Goal: Communication & Community: Ask a question

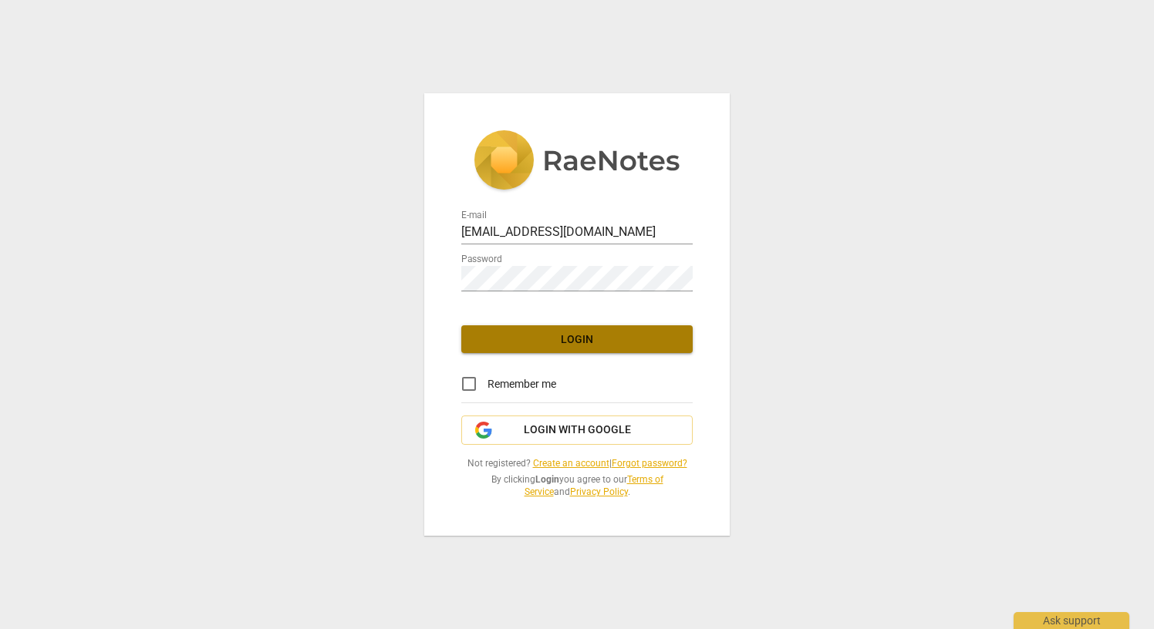
click at [589, 332] on span "Login" at bounding box center [577, 339] width 207 height 15
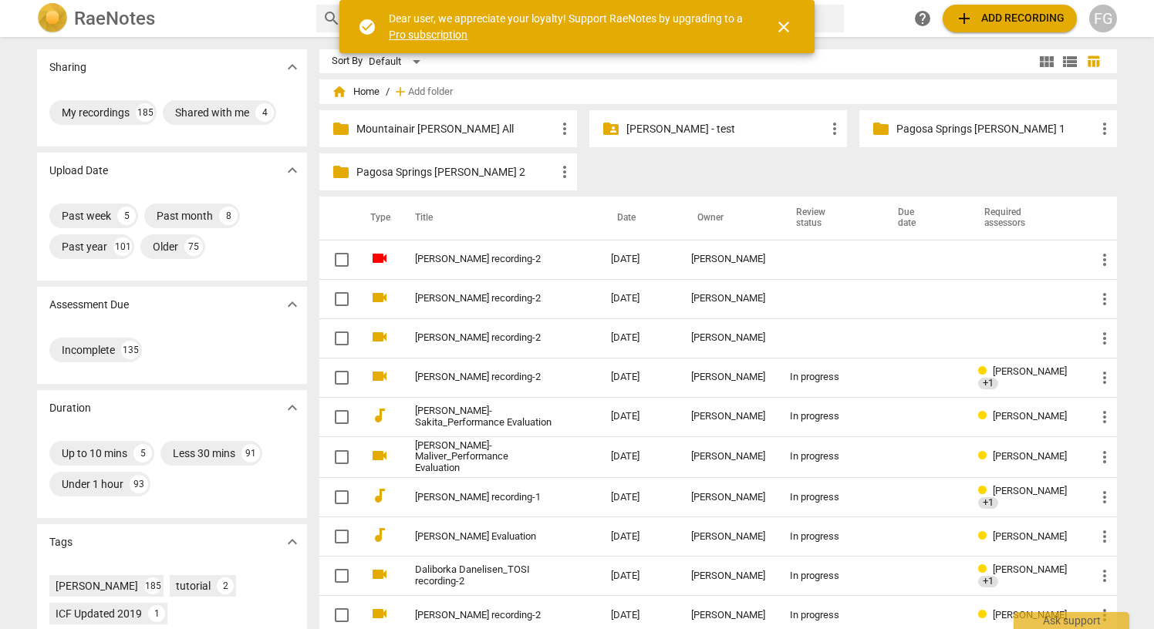
click at [785, 30] on span "close" at bounding box center [783, 27] width 19 height 19
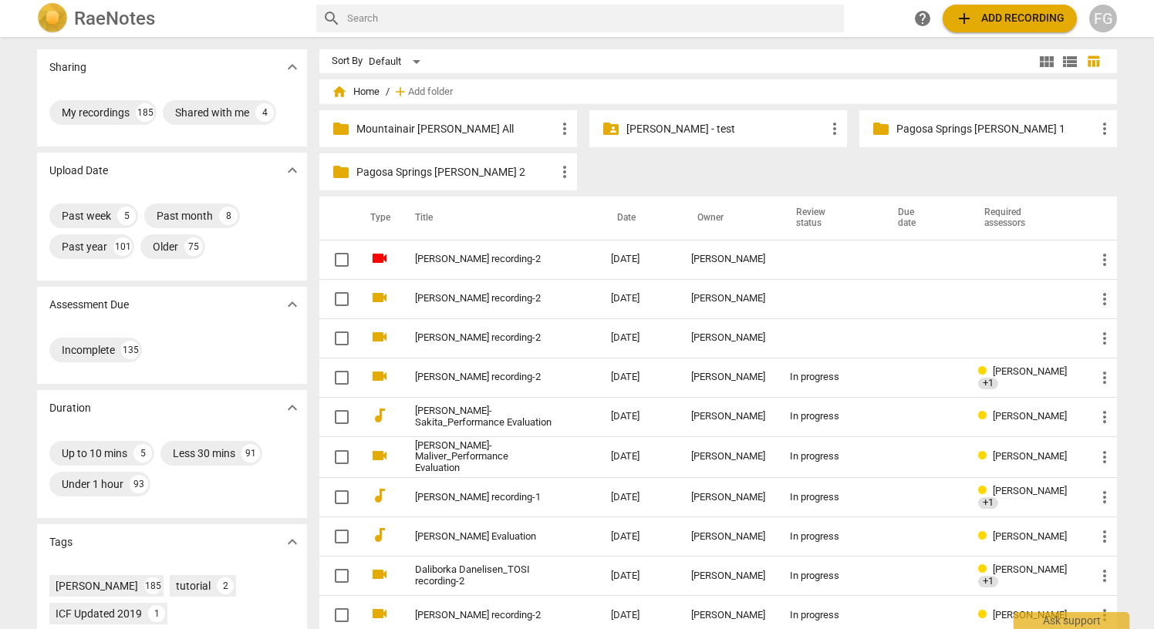
click at [1105, 17] on div "FG" at bounding box center [1103, 19] width 28 height 28
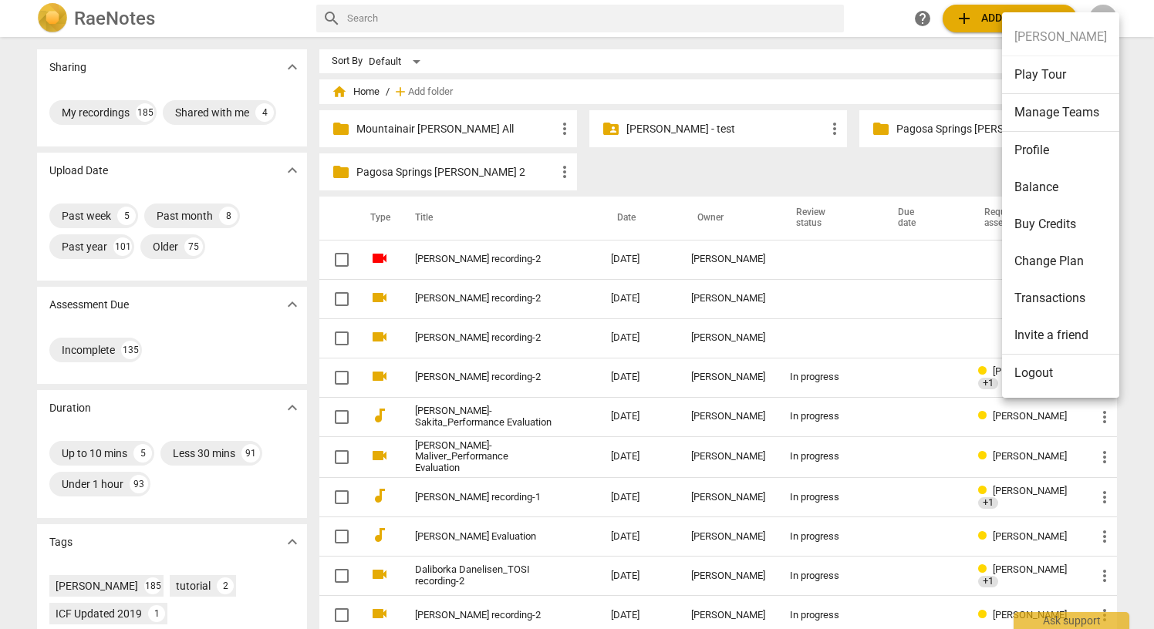
click at [1047, 190] on li "Balance" at bounding box center [1060, 187] width 117 height 37
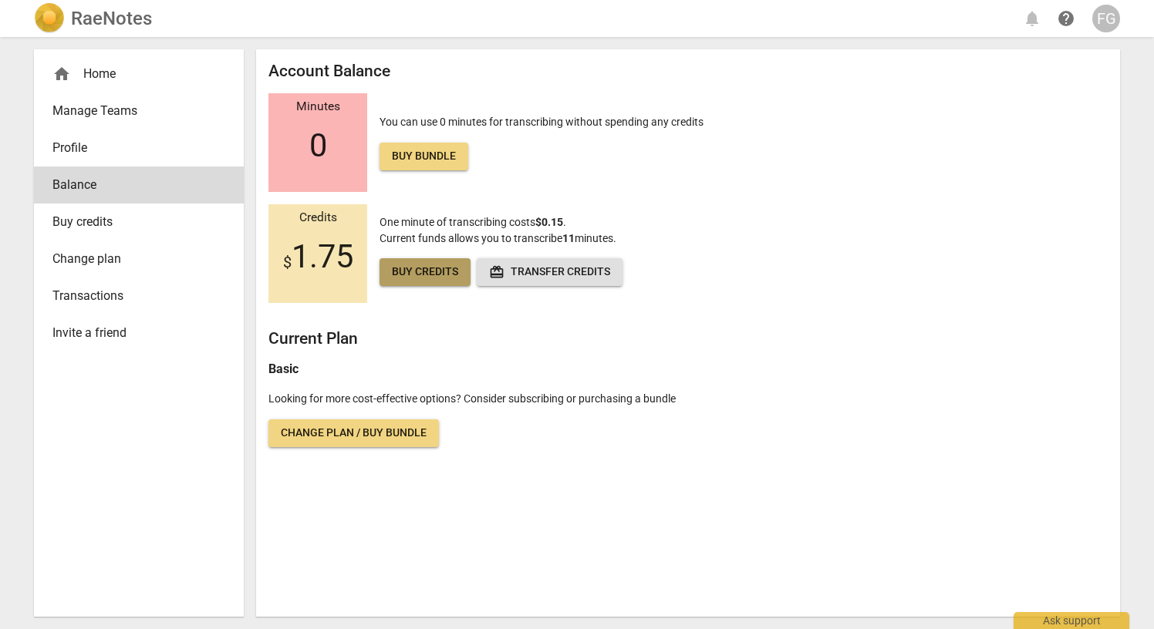
click at [447, 280] on span "Buy credits" at bounding box center [425, 272] width 66 height 15
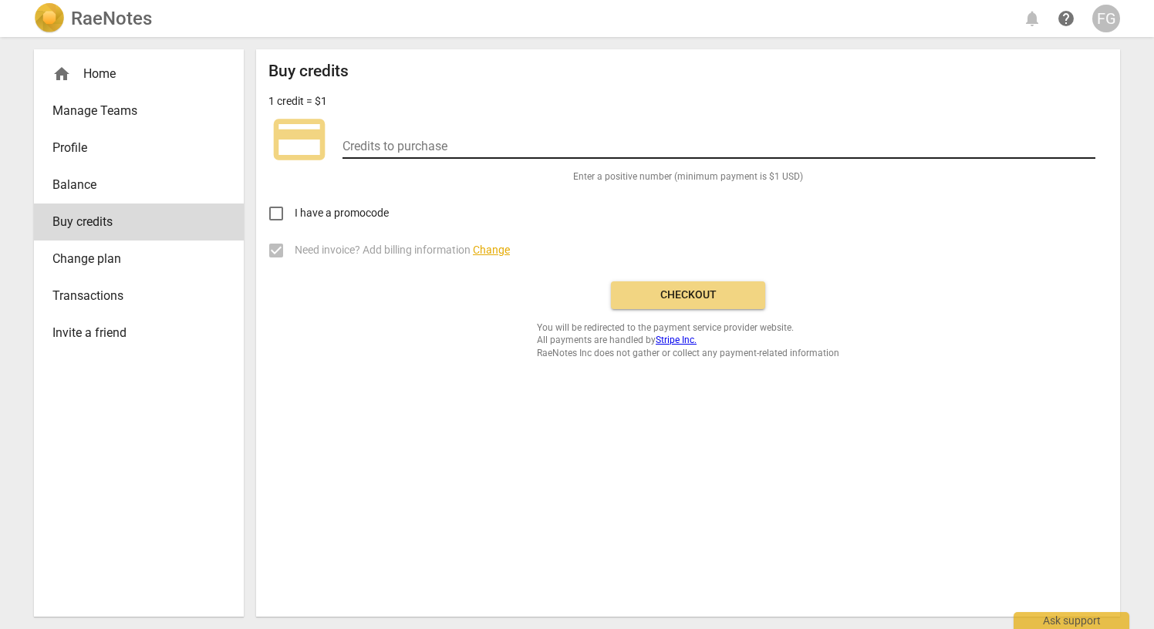
click at [447, 157] on input "number" at bounding box center [719, 148] width 753 height 22
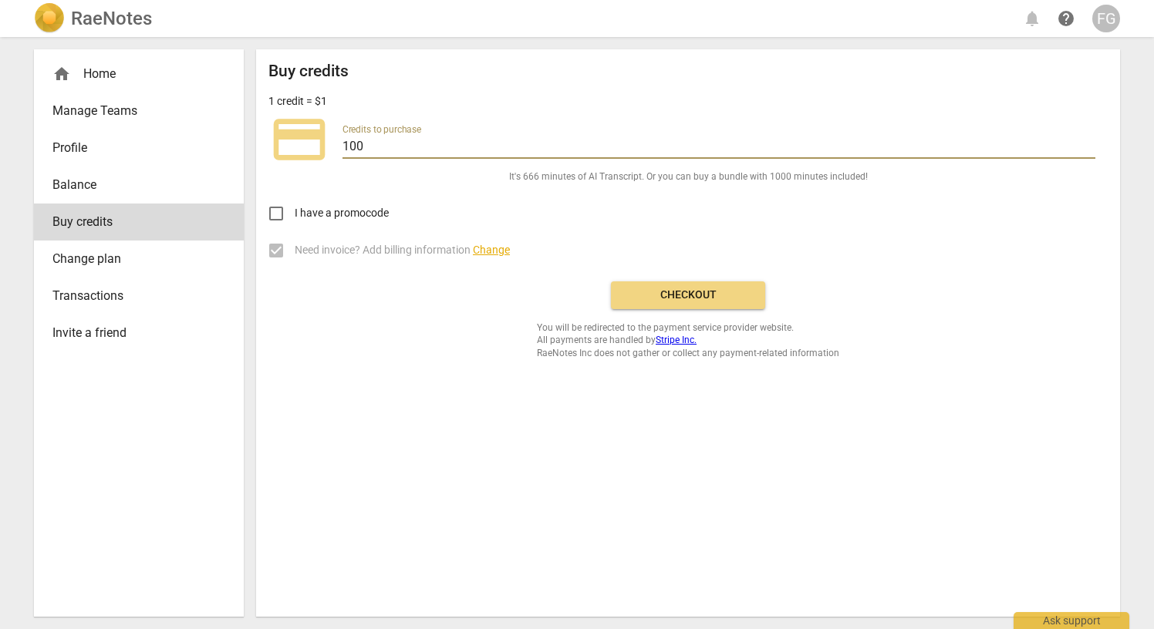
type input "100"
click at [279, 229] on input "I have a promocode" at bounding box center [276, 213] width 37 height 37
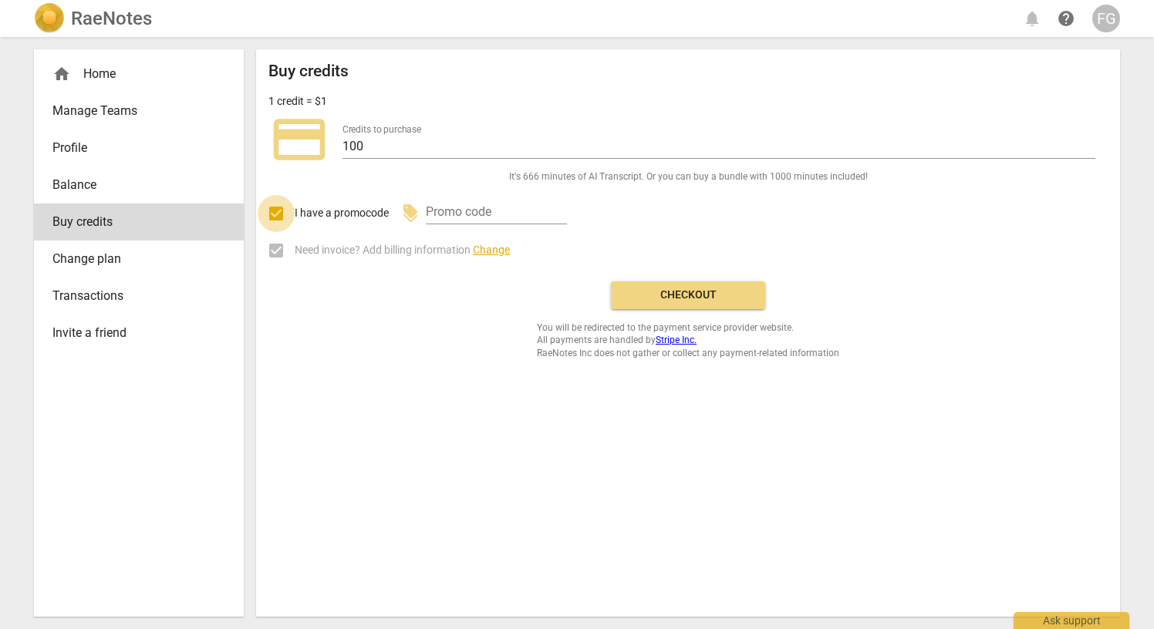
click at [276, 228] on input "I have a promocode" at bounding box center [276, 213] width 37 height 37
checkbox input "false"
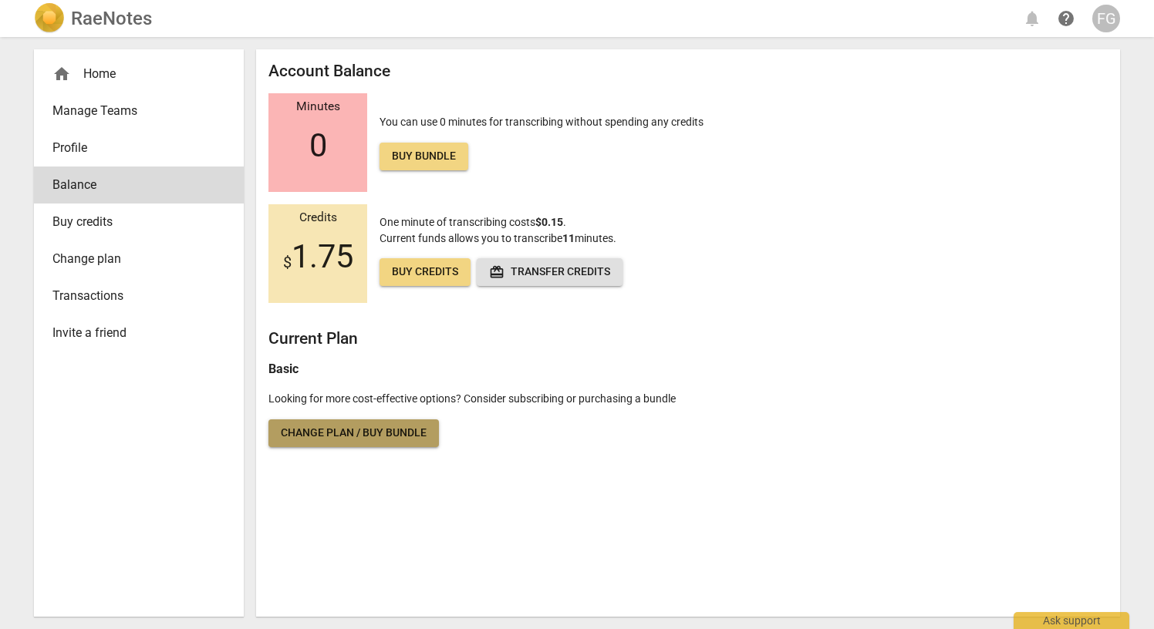
click at [384, 441] on span "Change plan / Buy bundle" at bounding box center [354, 433] width 146 height 15
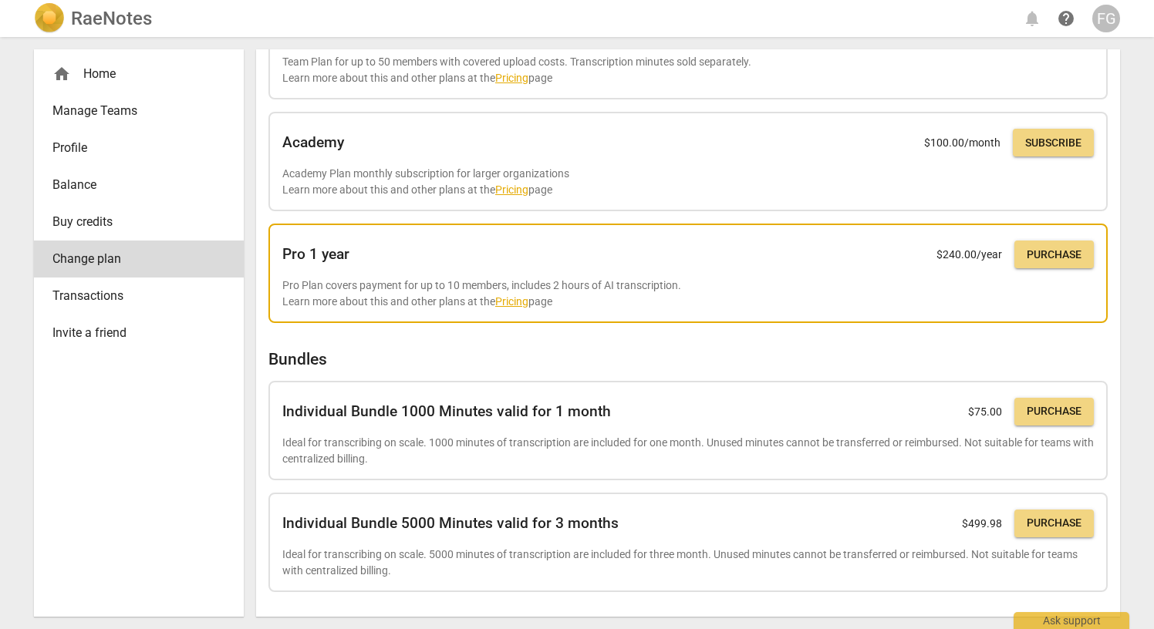
scroll to position [427, 0]
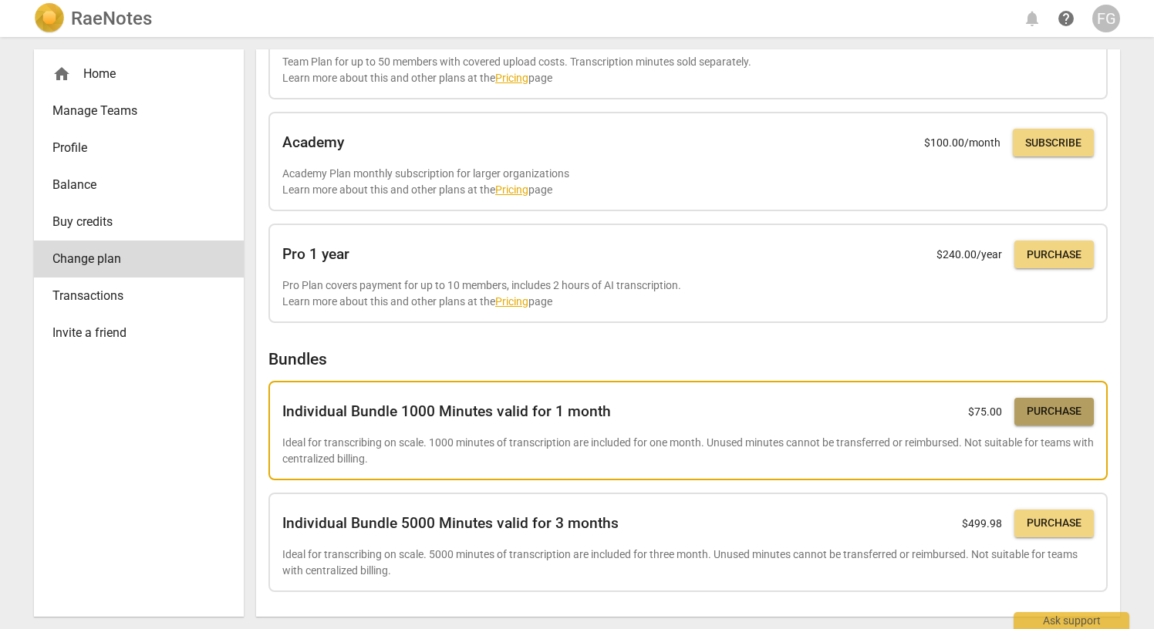
click at [1048, 404] on span "Purchase" at bounding box center [1054, 411] width 55 height 15
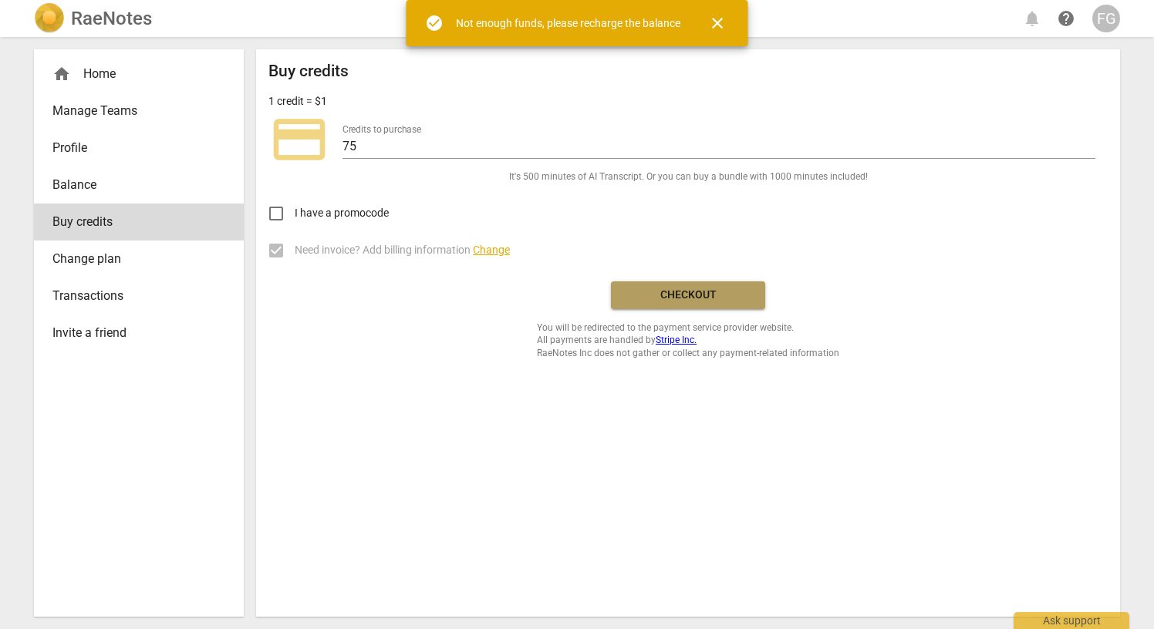
click at [698, 303] on span "Checkout" at bounding box center [688, 295] width 130 height 15
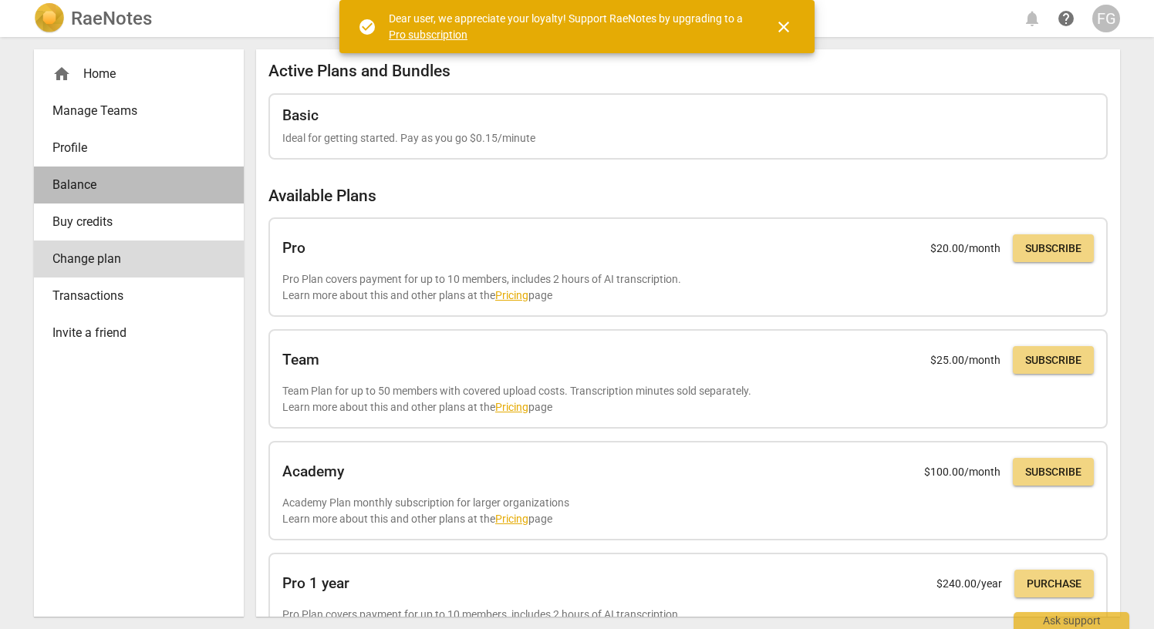
click at [102, 194] on span "Balance" at bounding box center [132, 185] width 160 height 19
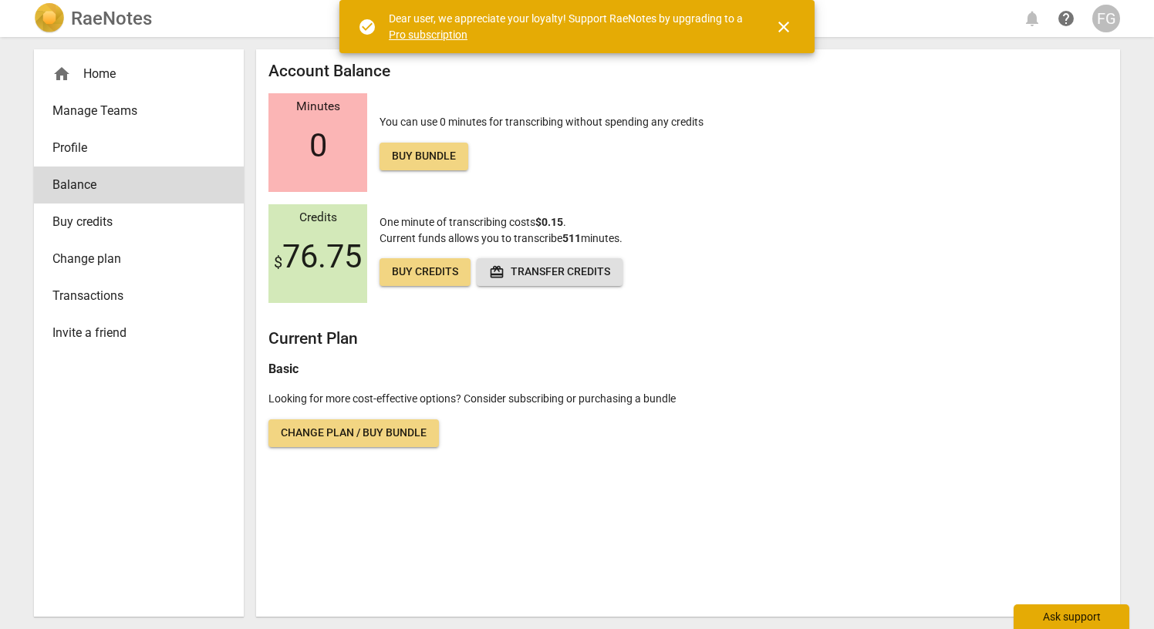
click at [1055, 619] on div "Ask support" at bounding box center [1072, 617] width 116 height 25
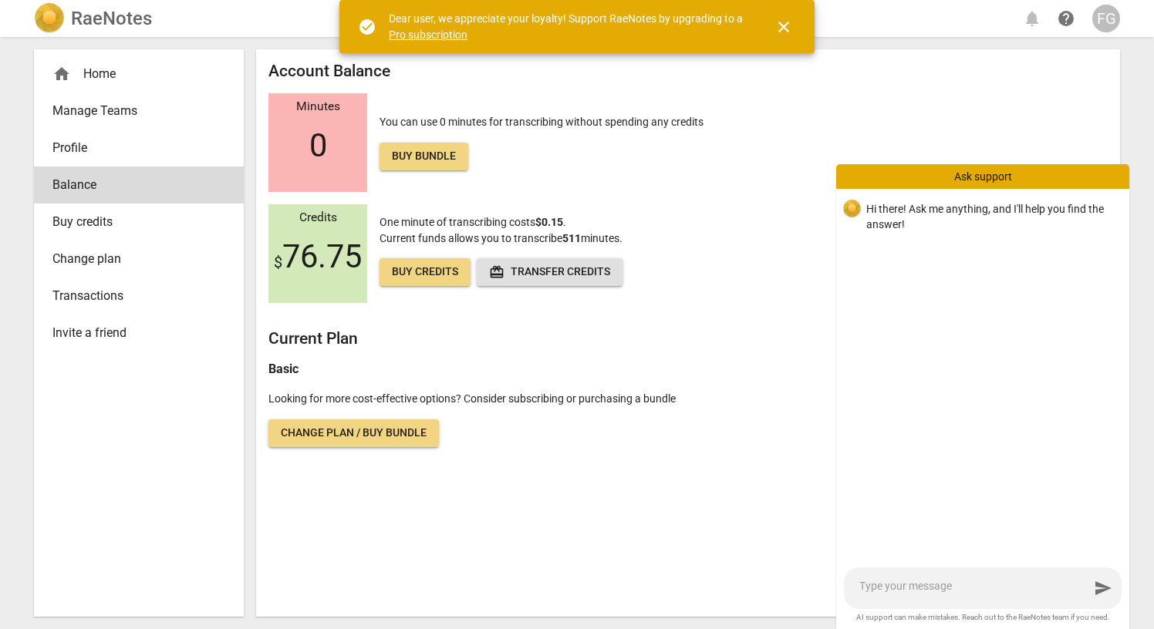
click at [968, 590] on textarea at bounding box center [974, 588] width 230 height 19
type textarea "I"
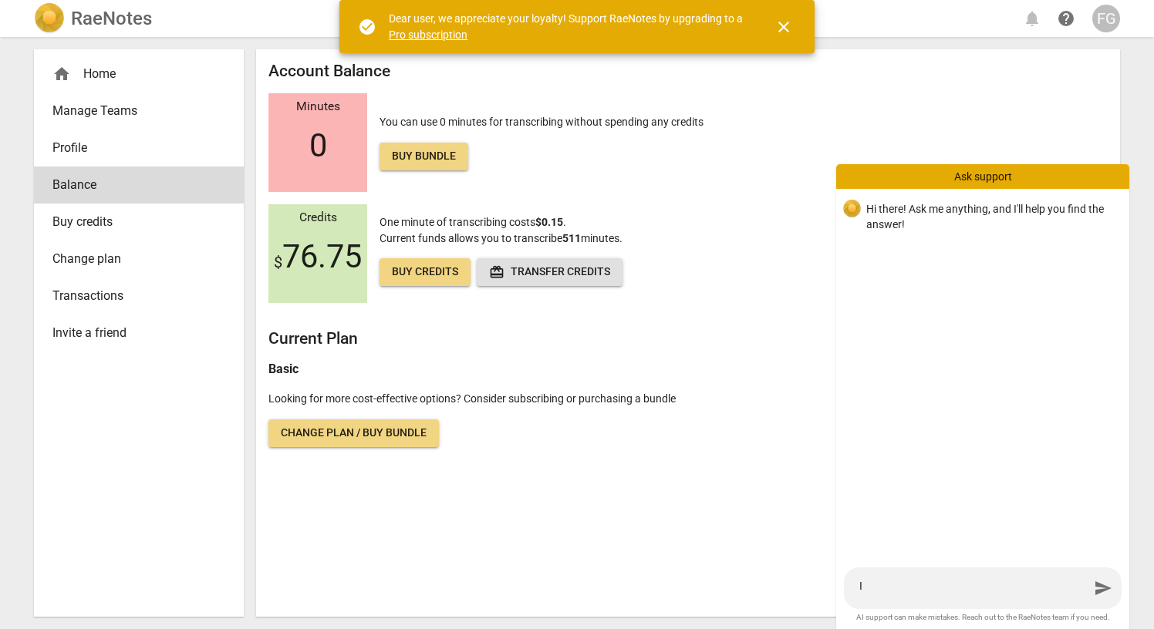
type textarea "I j"
type textarea "I ju"
type textarea "I jus"
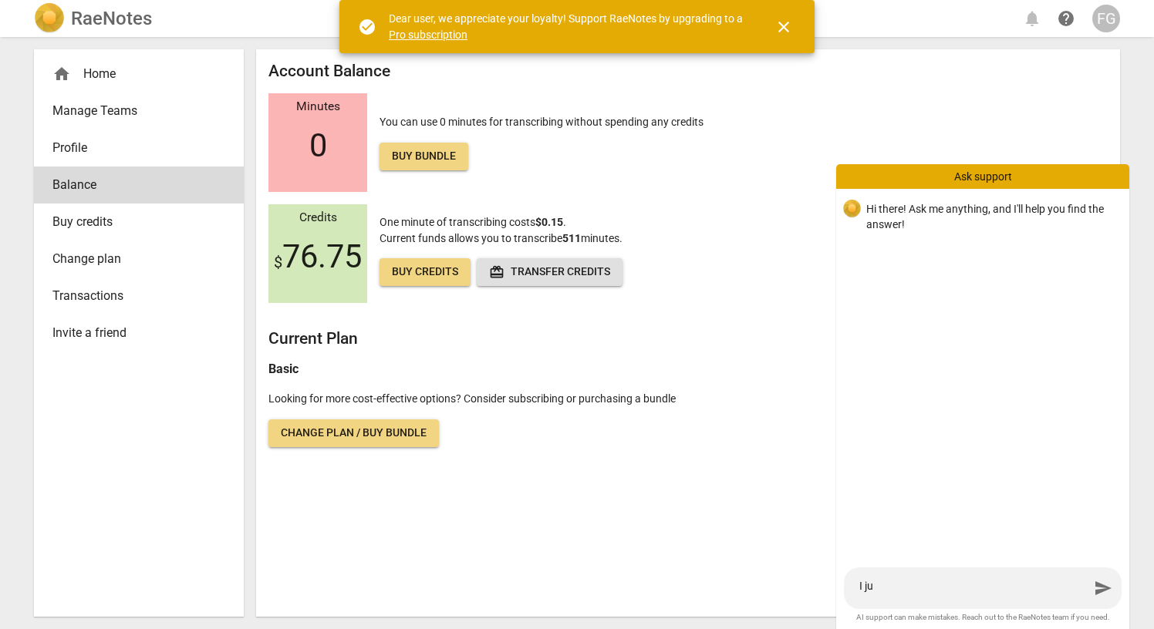
type textarea "I jus"
type textarea "I just"
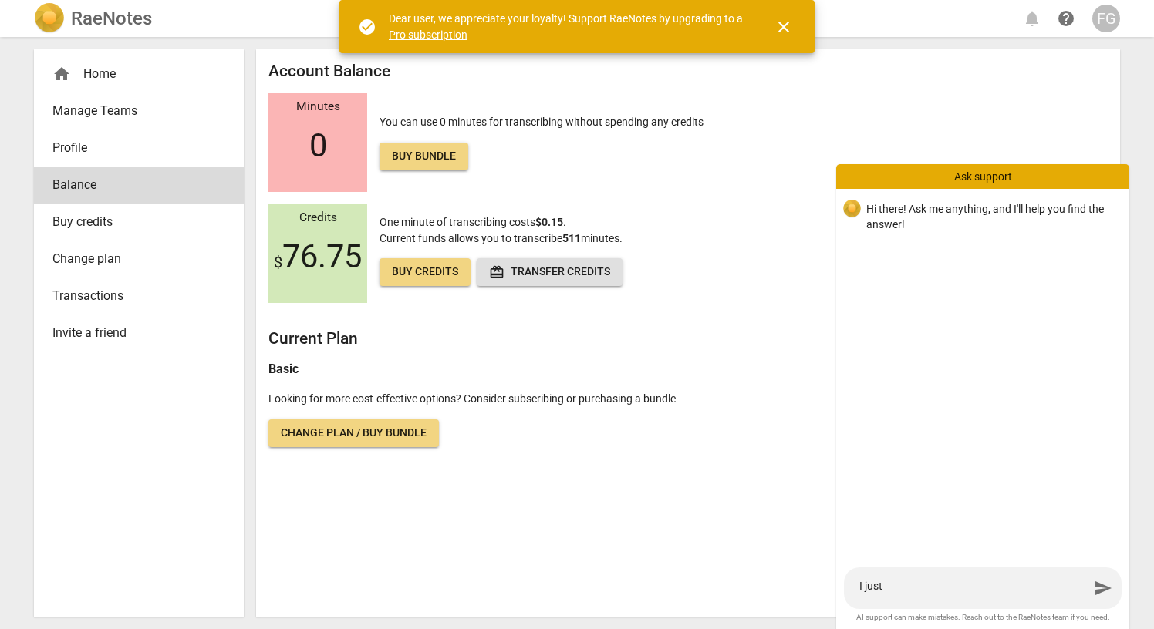
type textarea "I just p"
type textarea "I just pu"
type textarea "I just pur"
type textarea "I just purc"
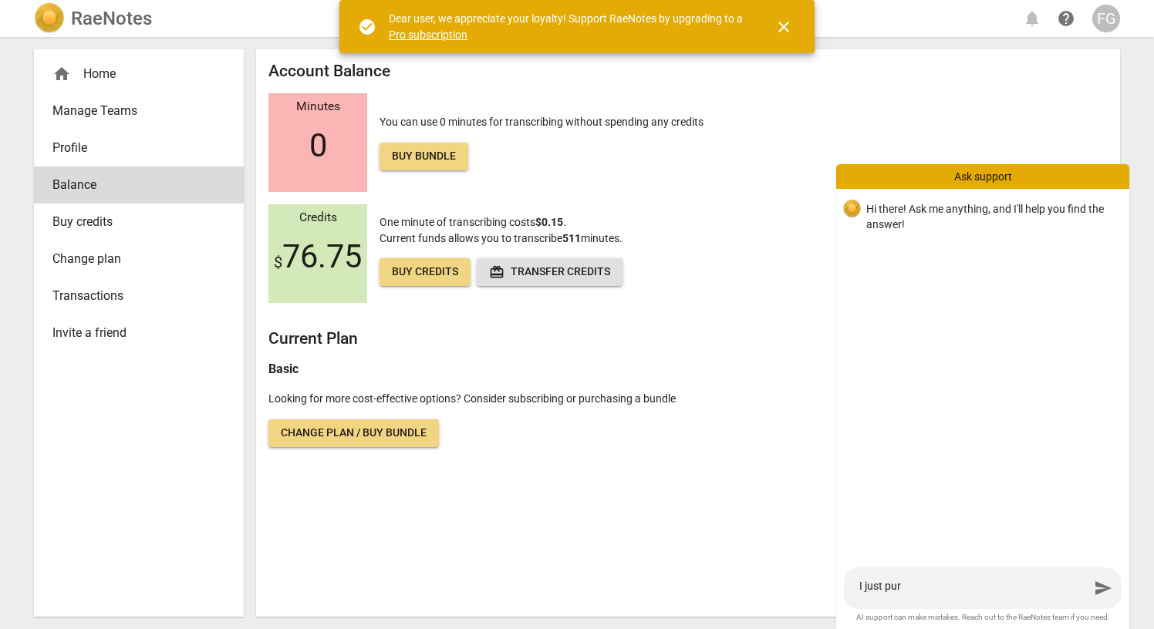
type textarea "I just purc"
type textarea "I just purch"
type textarea "I just purcha"
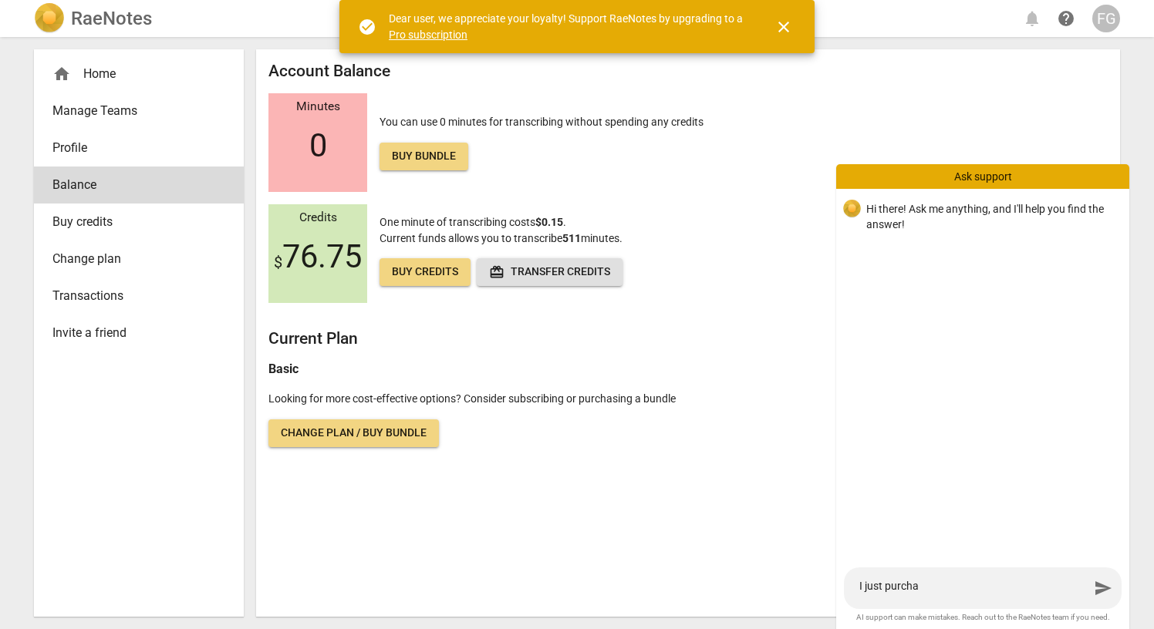
type textarea "I just purchas"
type textarea "I just purchase"
type textarea "I just purchased"
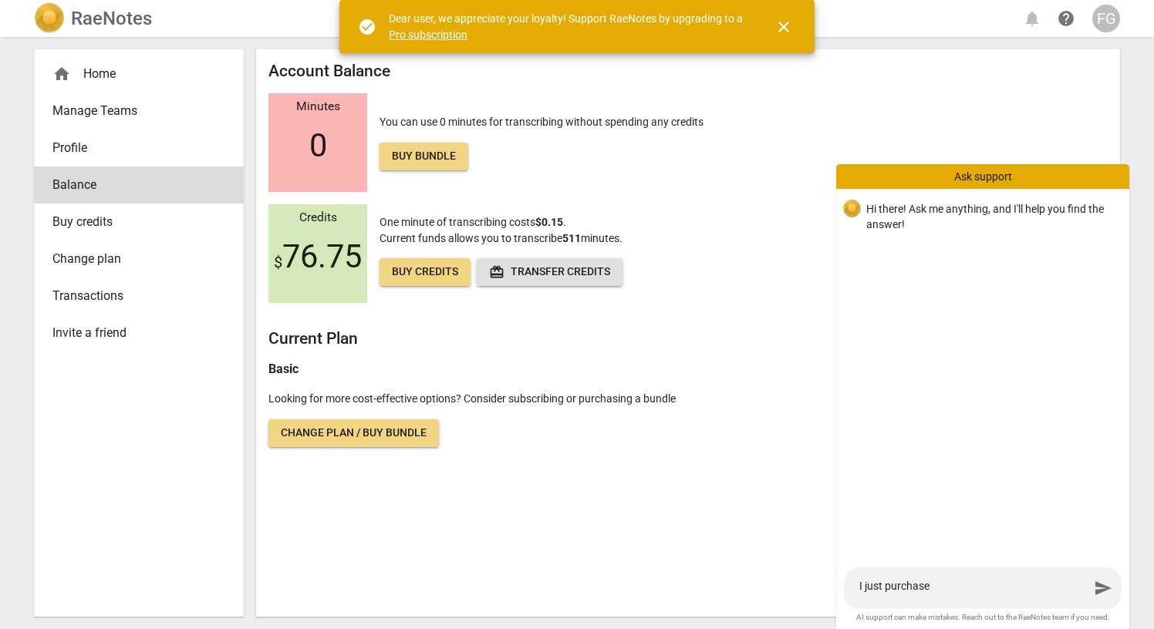
type textarea "I just purchased"
type textarea "I just purchased a"
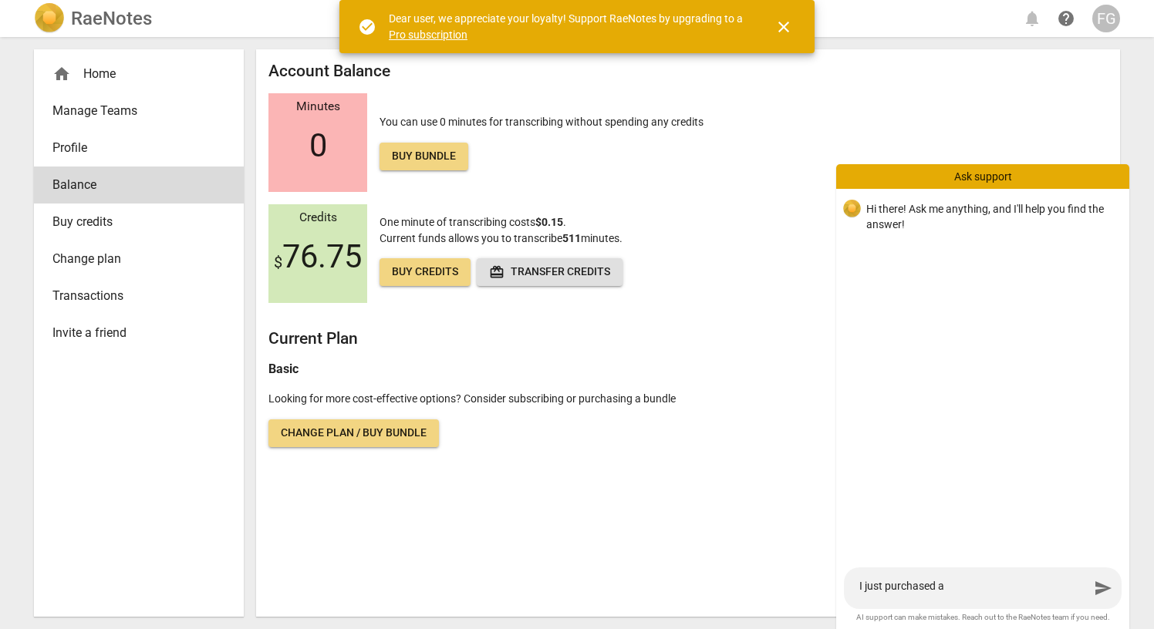
type textarea "I just purchased a"
type textarea "I just purchased a b"
type textarea "I just purchased a bu"
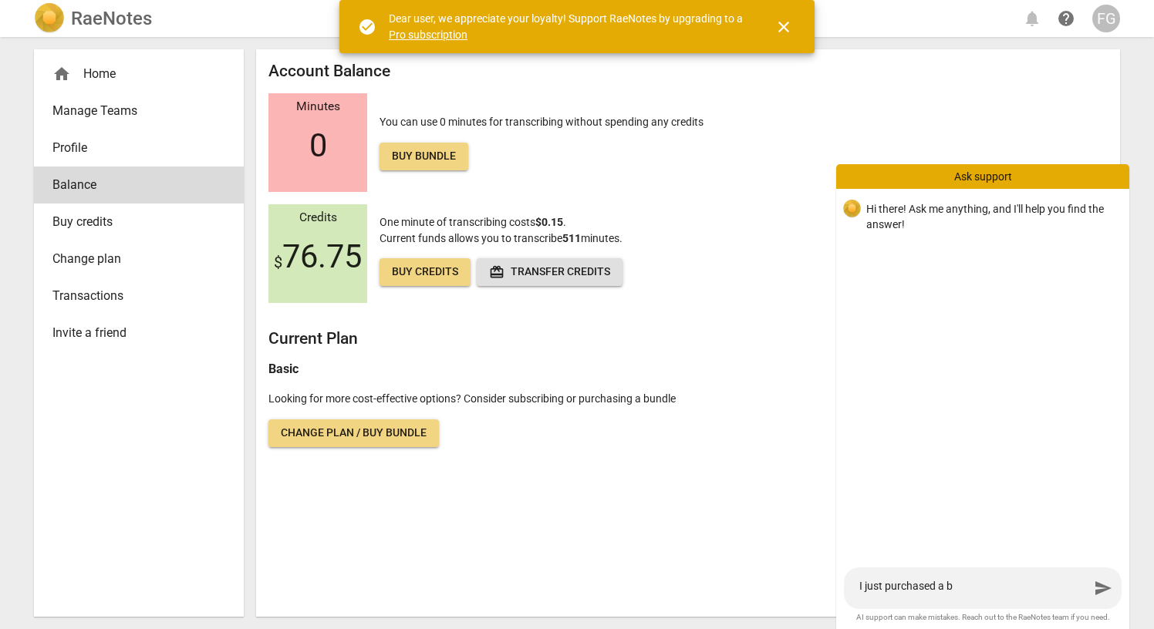
type textarea "I just purchased a bu"
type textarea "I just purchased a bun"
type textarea "I just purchased a bund"
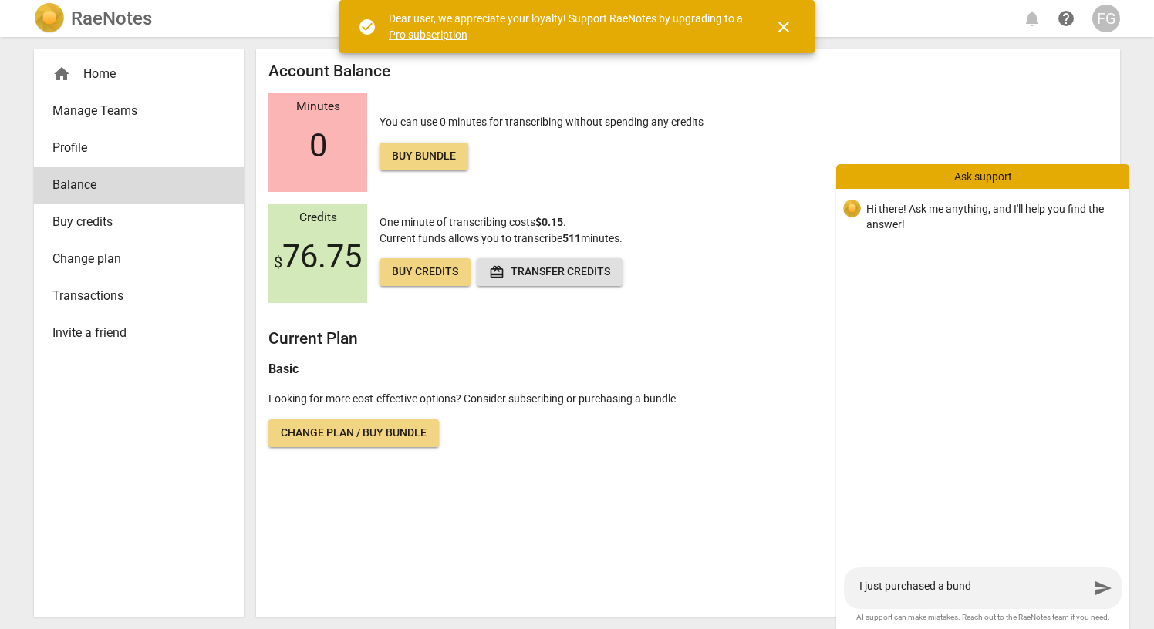
type textarea "I just purchased a bundl"
type textarea "I just purchased a bundle"
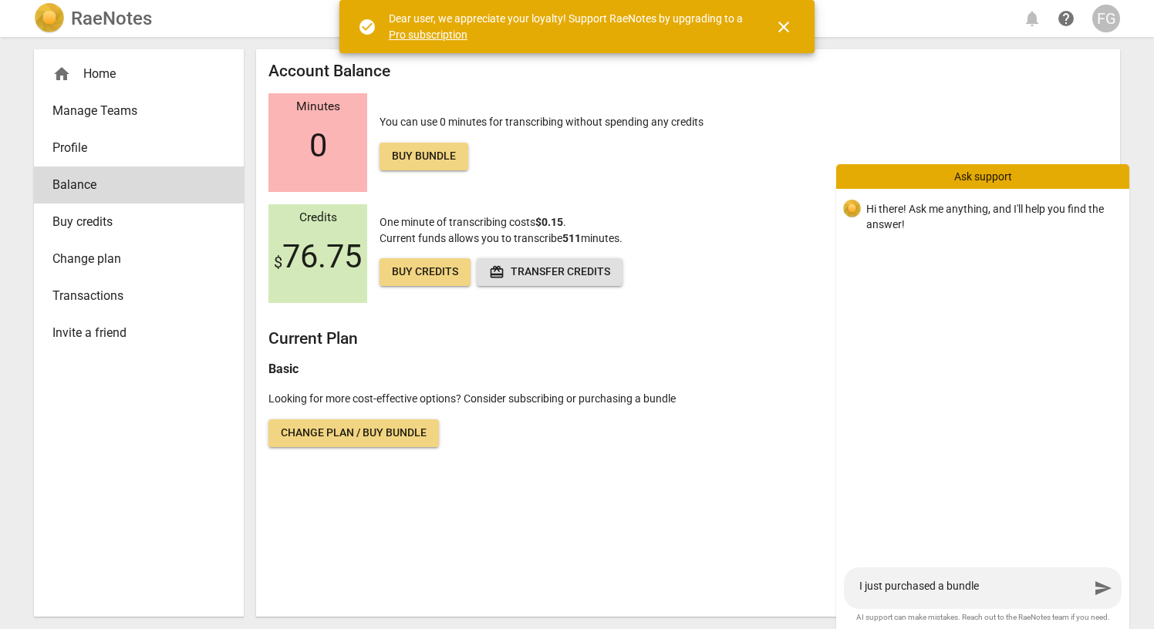
type textarea "I just purchased a bundle"
type textarea "I just purchased a bundle o"
type textarea "I just purchased a bundle of"
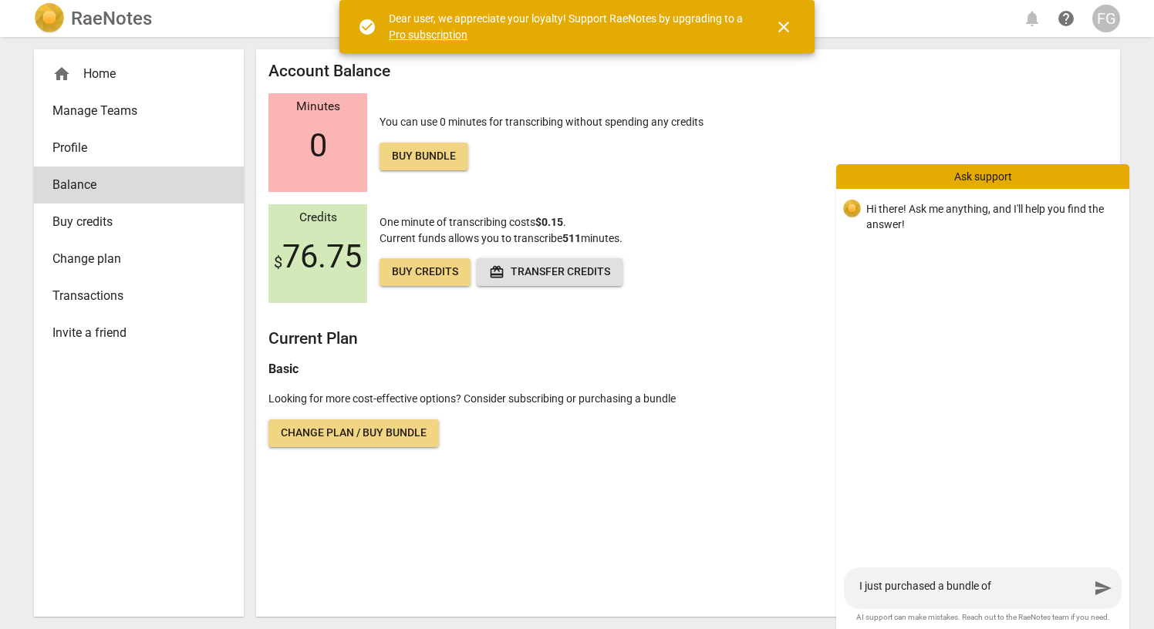
type textarea "I just purchased a bundle of"
type textarea "I just purchased a bundle of 1"
type textarea "I just purchased a bundle of 10"
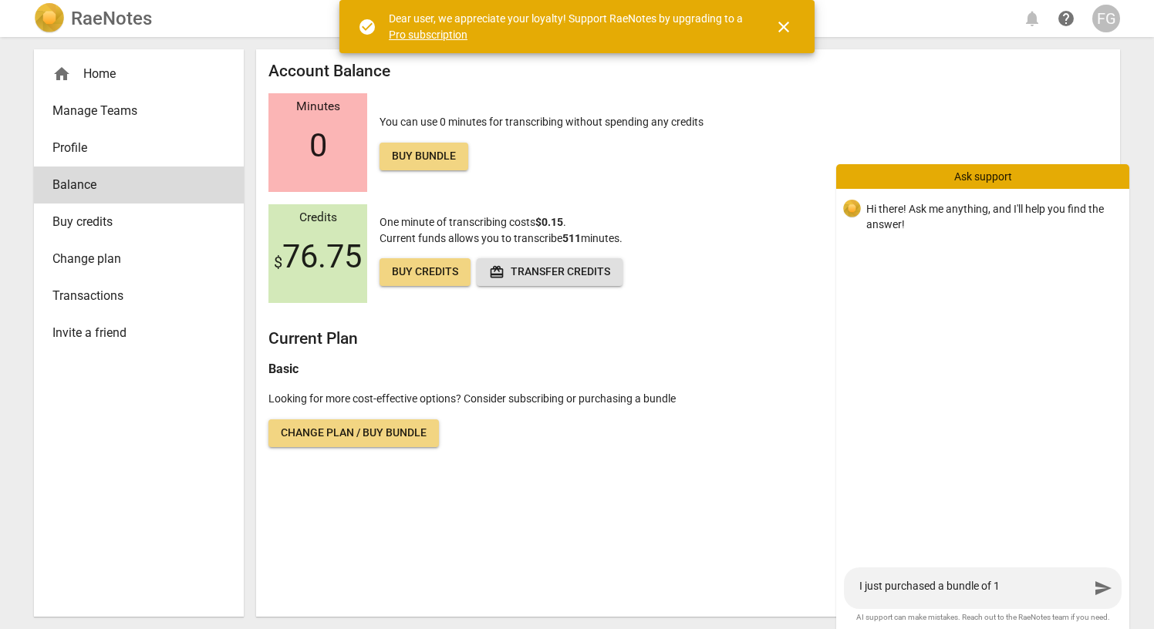
type textarea "I just purchased a bundle of 10"
type textarea "I just purchased a bundle of 100"
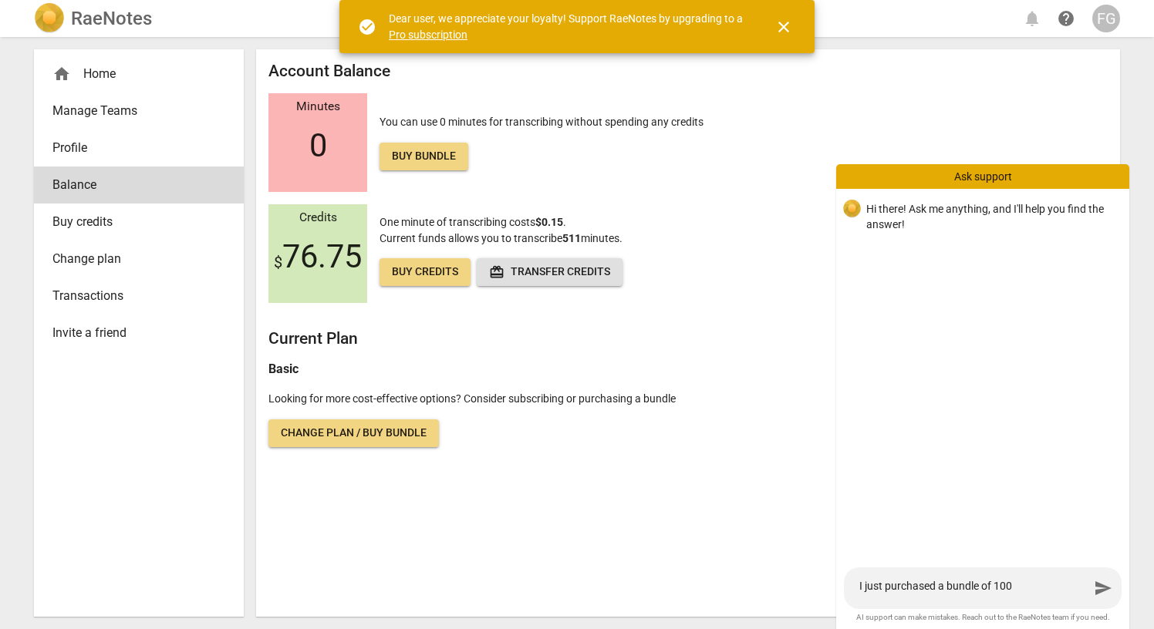
type textarea "I just purchased a bundle of 100"
type textarea "I just purchased a bundle of 1000"
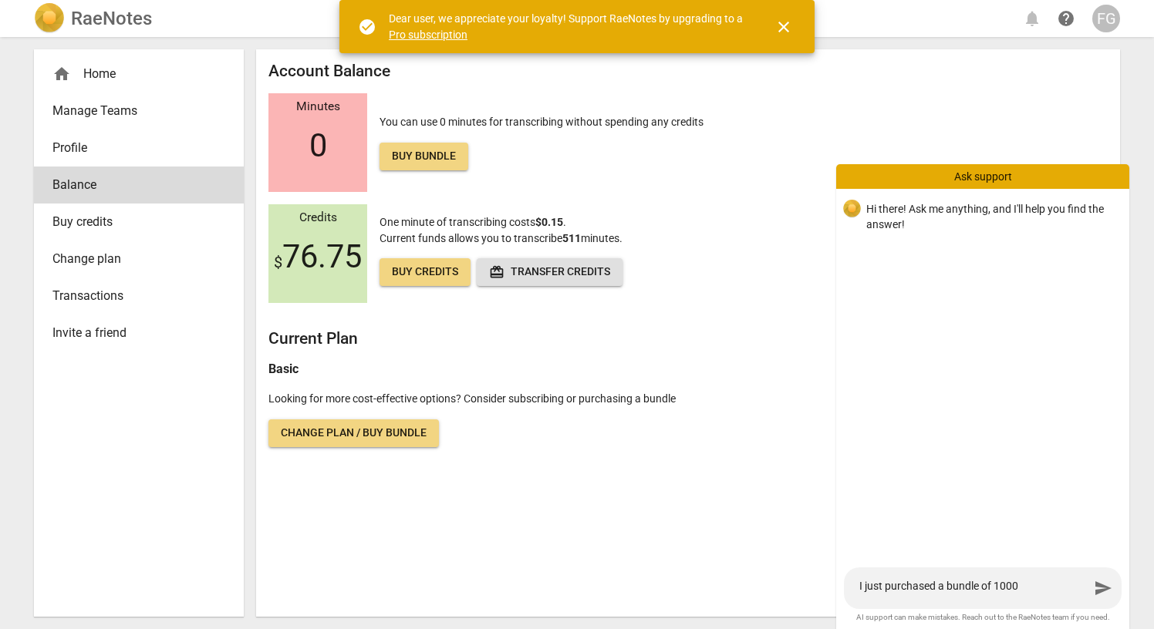
type textarea "I just purchased a bundle of 1000"
type textarea "I just purchased a bundle of 1000 m"
type textarea "I just purchased a bundle of 1000 mi"
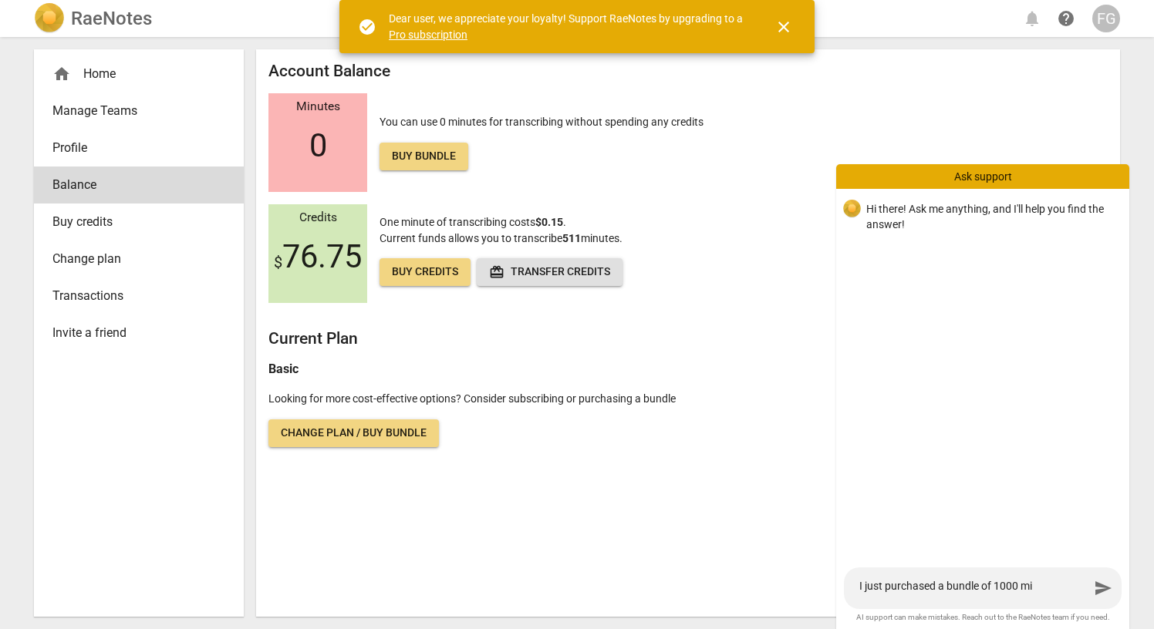
type textarea "I just purchased a bundle of 1000 min"
type textarea "I just purchased a bundle of 1000 minu"
type textarea "I just purchased a bundle of 1000 minut"
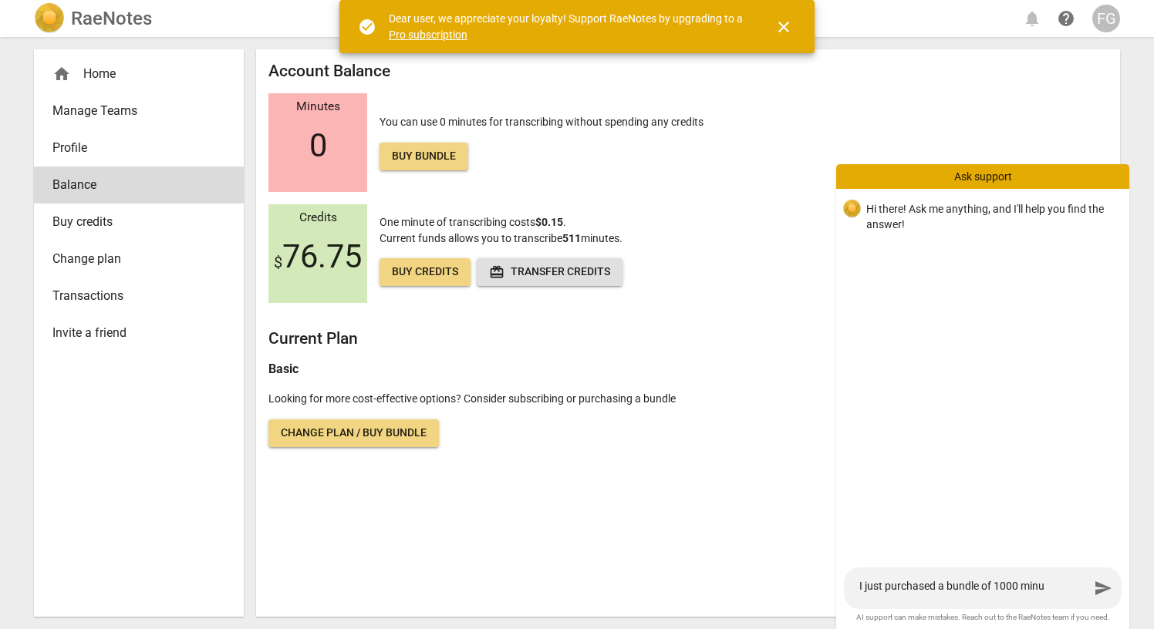
type textarea "I just purchased a bundle of 1000 minut"
type textarea "I just purchased a bundle of 1000 minute"
type textarea "I just purchased a bundle of 1000 minutes"
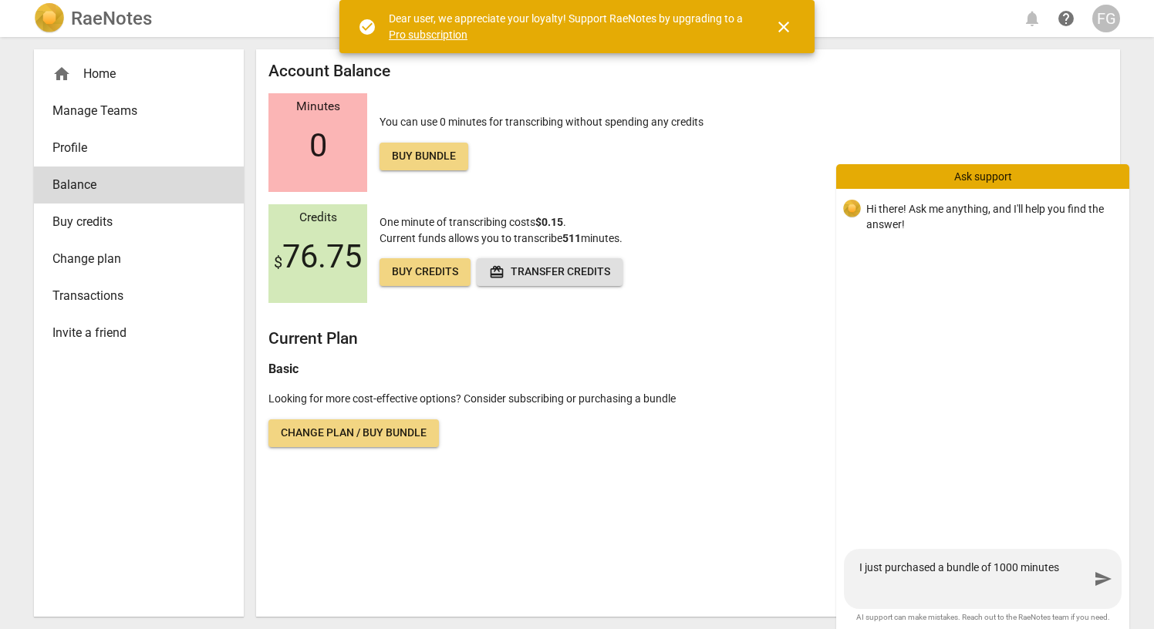
type textarea "I just purchased a bundle of 1000 minutes"
type textarea "I just purchased a bundle of 1000 minutes b"
type textarea "I just purchased a bundle of 1000 minutes bu"
type textarea "I just purchased a bundle of 1000 minutes but"
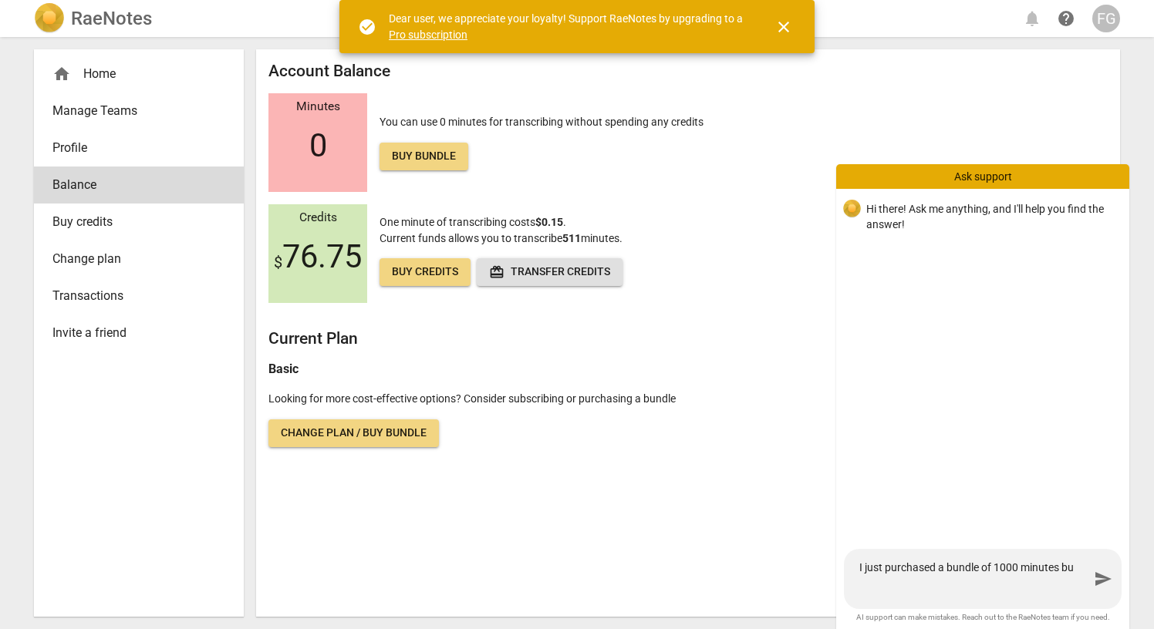
type textarea "I just purchased a bundle of 1000 minutes but"
type textarea "I just purchased a bundle of 1000 minutes but t"
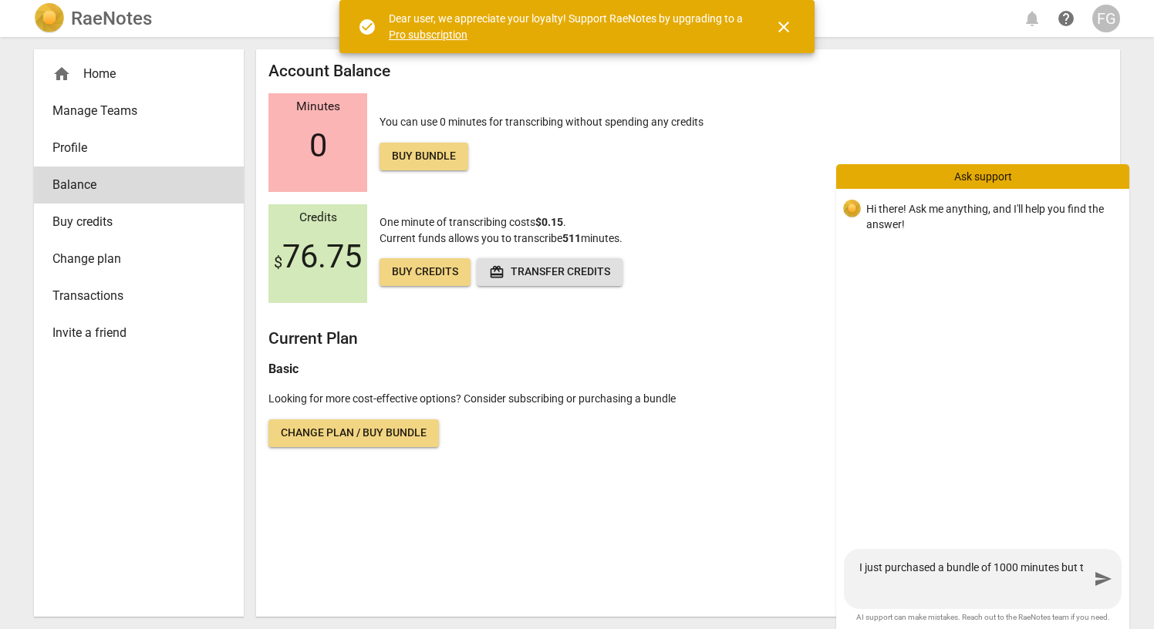
type textarea "I just purchased a bundle of 1000 minutes but th"
type textarea "I just purchased a bundle of 1000 minutes but the"
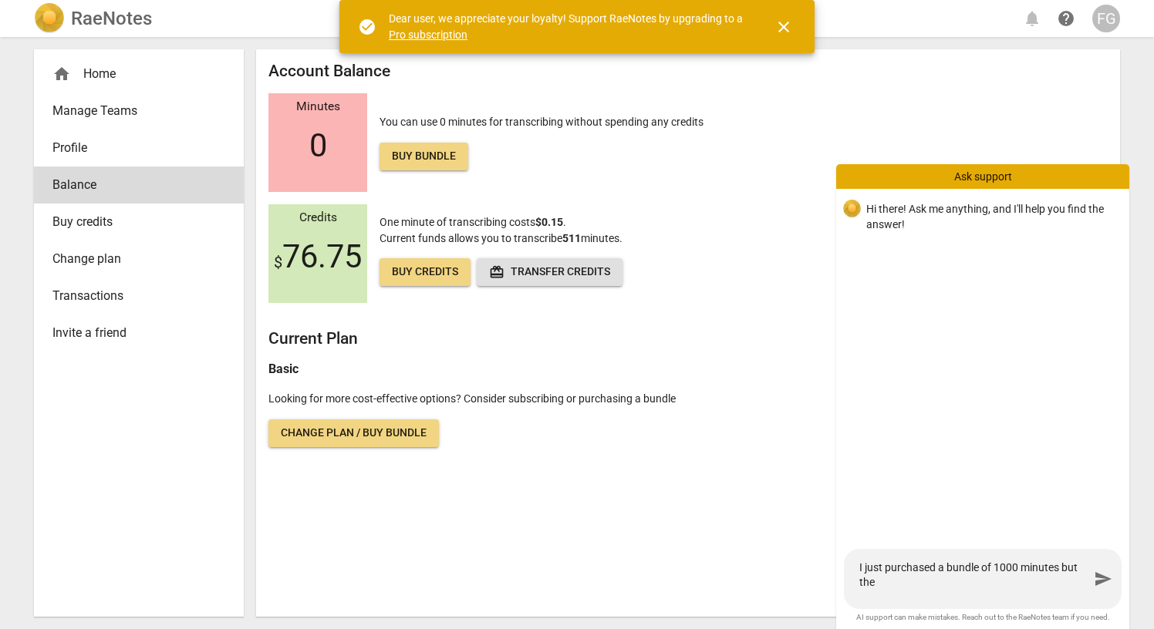
type textarea "I just purchased a bundle of 1000 minutes but the"
type textarea "I just purchased a bundle of 1000 minutes but the c"
type textarea "I just purchased a bundle of 1000 minutes but the cr"
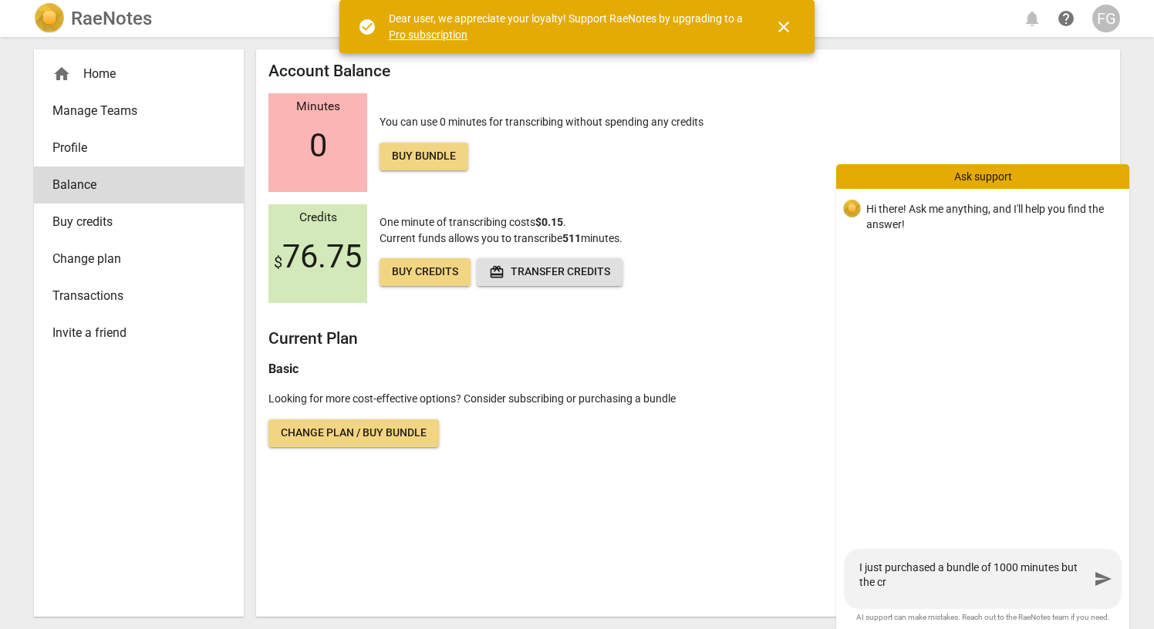
type textarea "I just purchased a bundle of 1000 minutes but the cre"
type textarea "I just purchased a bundle of 1000 minutes but the cred"
type textarea "I just purchased a bundle of 1000 minutes but the credi"
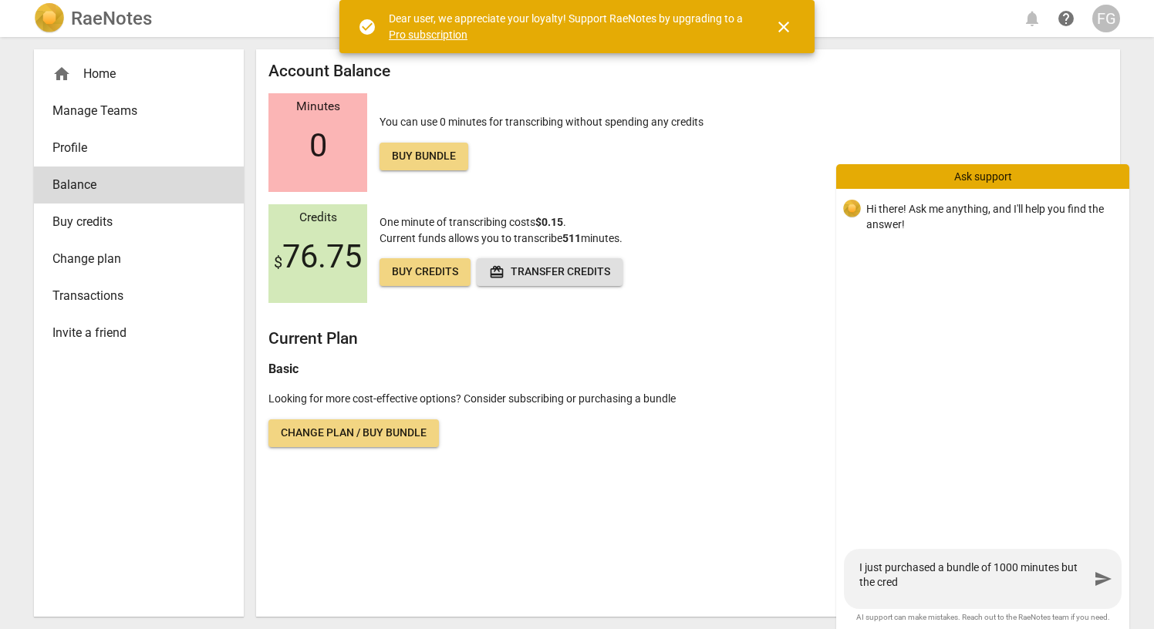
type textarea "I just purchased a bundle of 1000 minutes but the credi"
type textarea "I just purchased a bundle of 1000 minutes but the credit"
type textarea "I just purchased a bundle of 1000 minutes but the credits"
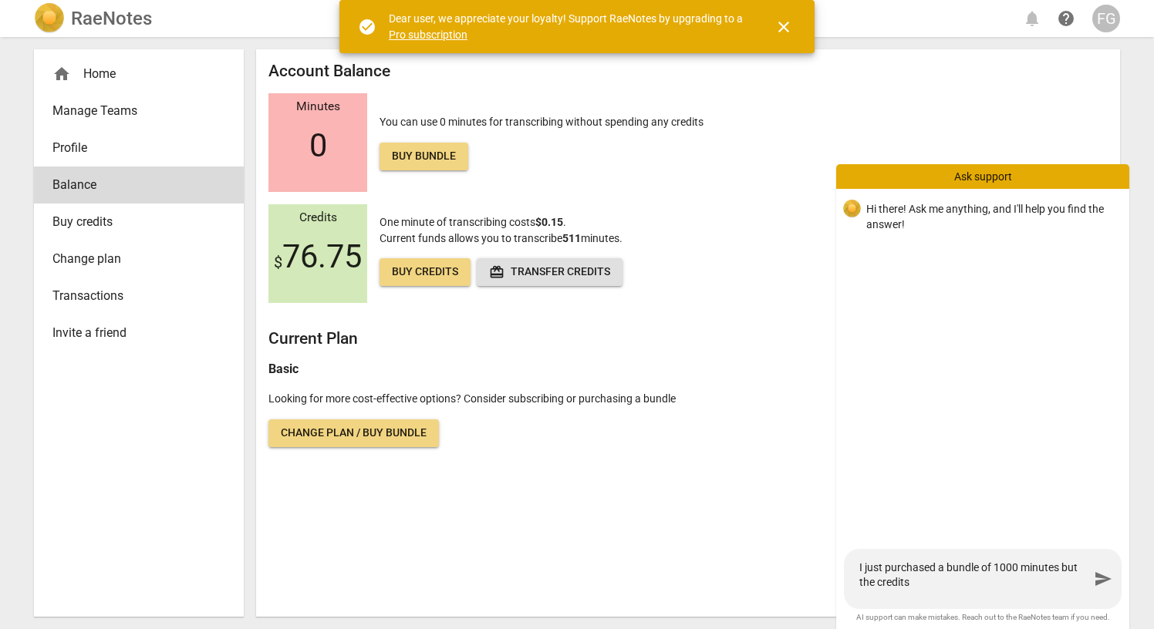
type textarea "I just purchased a bundle of 1000 minutes but the credits"
type textarea "I just purchased a bundle of 1000 minutes but the credits n"
type textarea "I just purchased a bundle of 1000 minutes but the credits no"
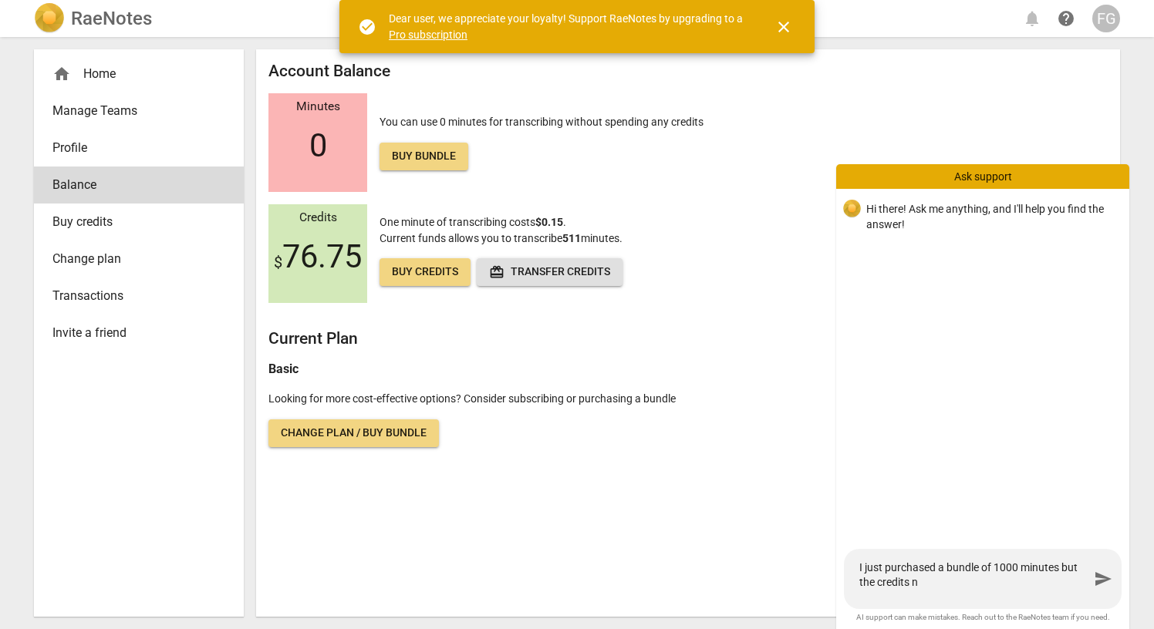
type textarea "I just purchased a bundle of 1000 minutes but the credits no"
type textarea "I just purchased a bundle of 1000 minutes but the credits now"
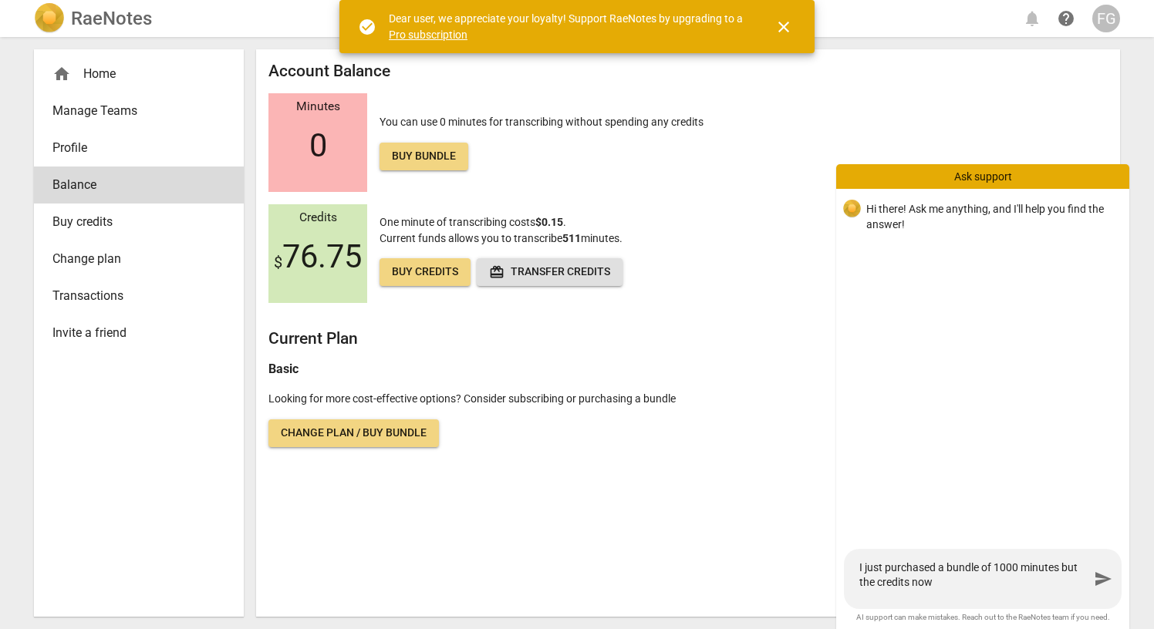
type textarea "I just purchased a bundle of 1000 minutes but the credits now s"
type textarea "I just purchased a bundle of 1000 minutes but the credits now sa"
type textarea "I just purchased a bundle of 1000 minutes but the credits now say"
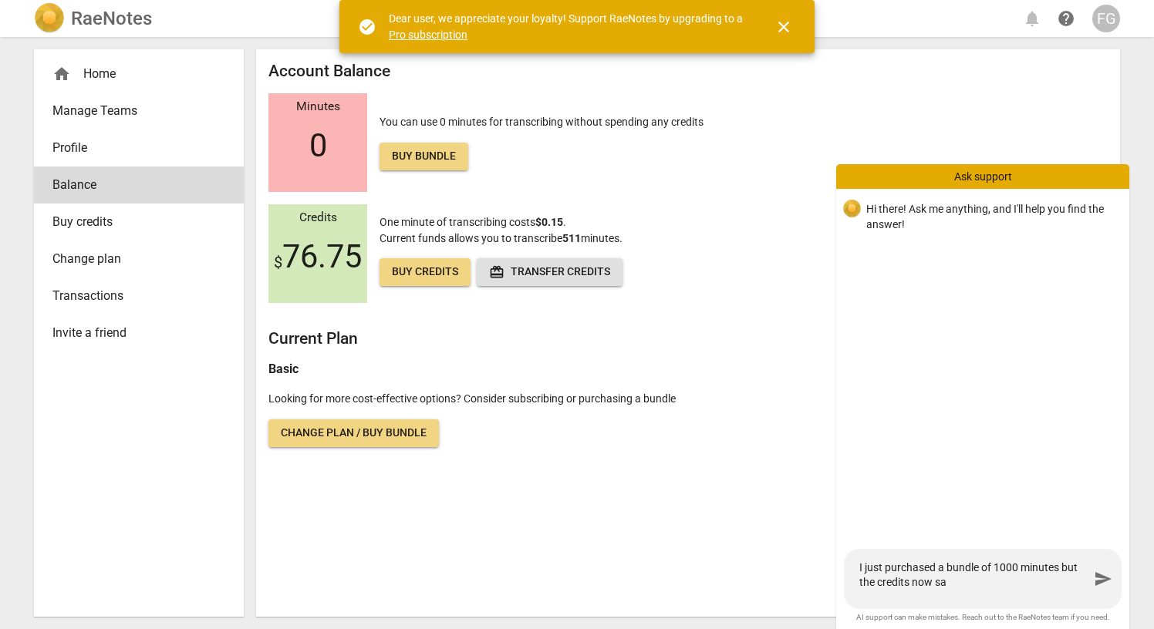
type textarea "I just purchased a bundle of 1000 minutes but the credits now say"
type textarea "I just purchased a bundle of 1000 minutes but the credits now sa"
type textarea "I just purchased a bundle of 1000 minutes but the credits now s"
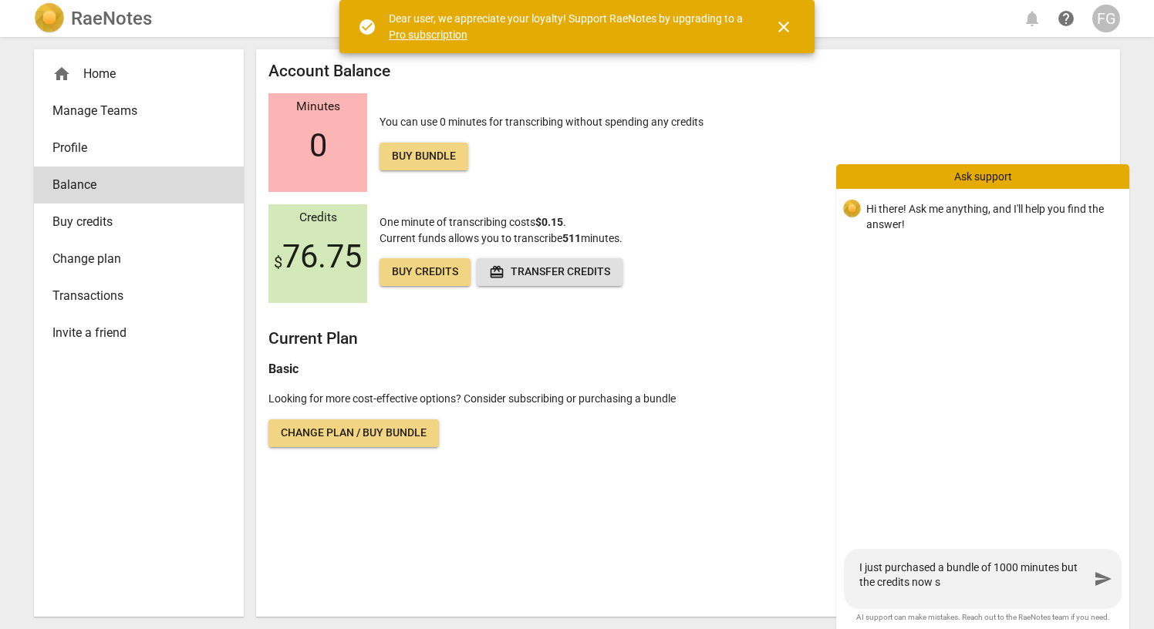
type textarea "I just purchased a bundle of 1000 minutes but the credits now"
type textarea "I just purchased a bundle of 1000 minutes but the credits no"
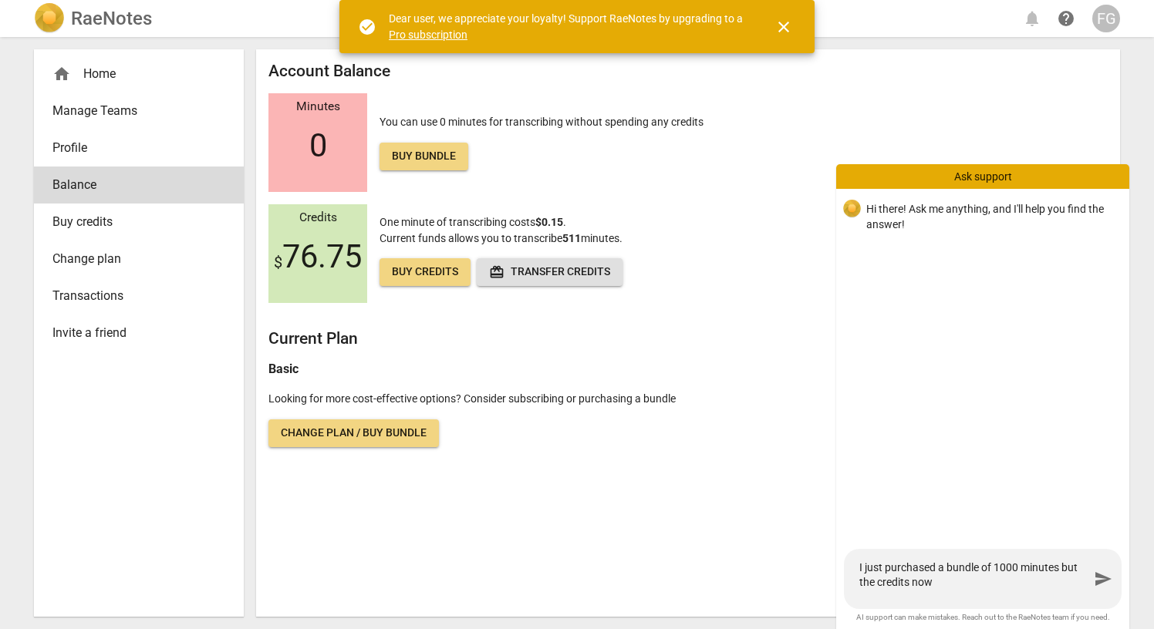
type textarea "I just purchased a bundle of 1000 minutes but the credits no"
type textarea "I just purchased a bundle of 1000 minutes but the credits n"
type textarea "I just purchased a bundle of 1000 minutes but the credits"
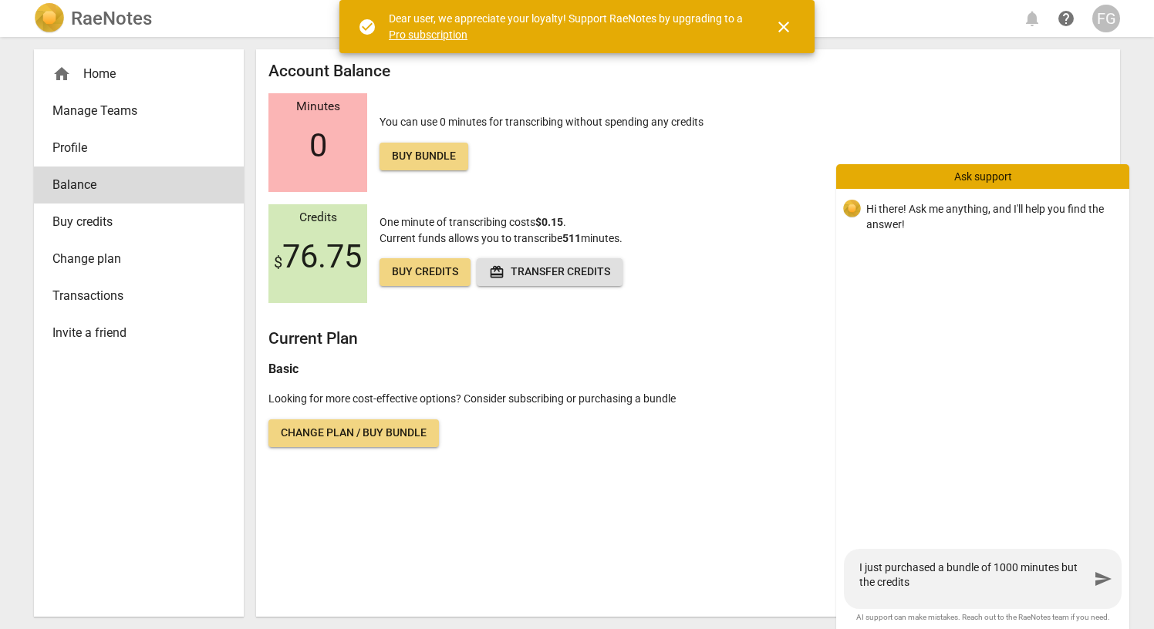
type textarea "I just purchased a bundle of 1000 minutes but the credits o"
type textarea "I just purchased a bundle of 1000 minutes but the credits on"
type textarea "I just purchased a bundle of 1000 minutes but the credits onl"
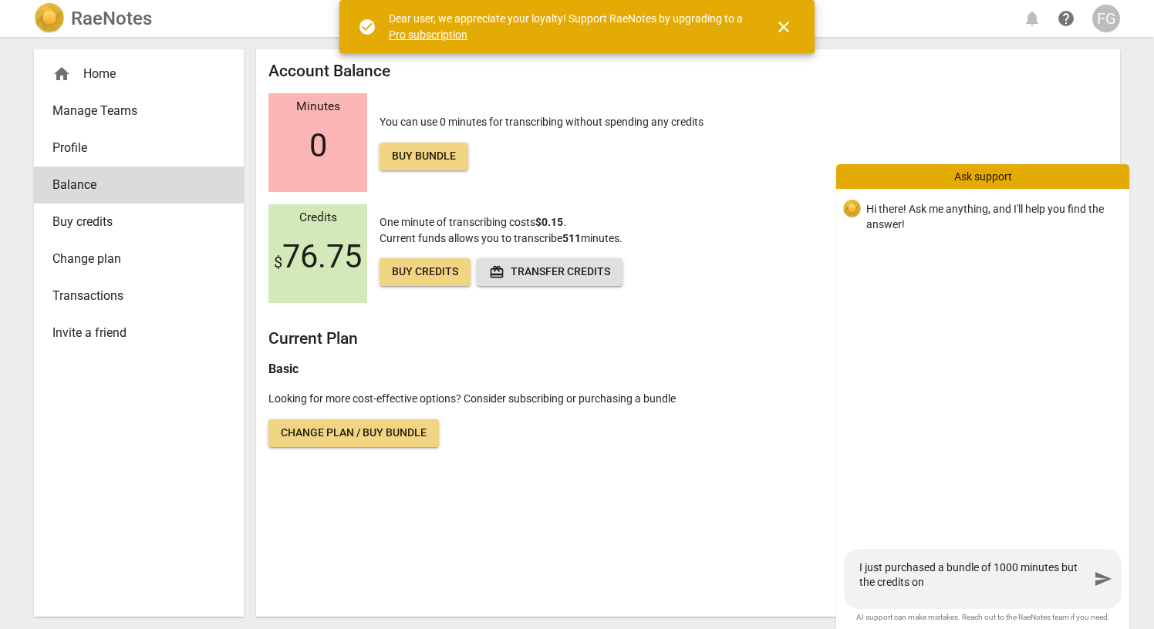
type textarea "I just purchased a bundle of 1000 minutes but the credits onl"
type textarea "I just purchased a bundle of 1000 minutes but the credits only"
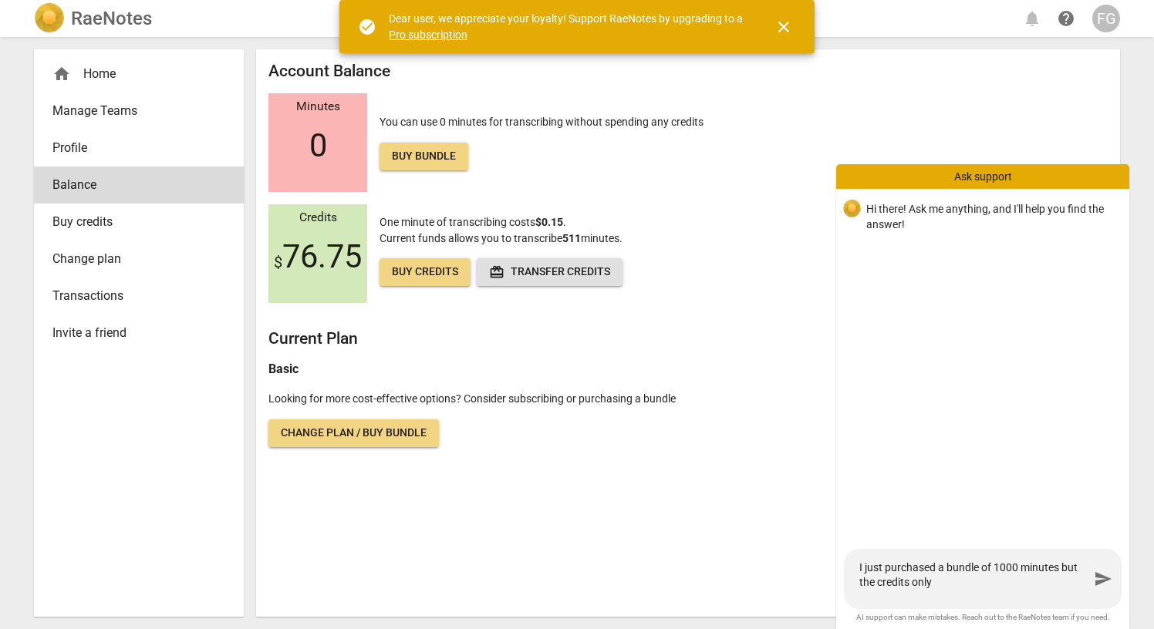
type textarea "I just purchased a bundle of 1000 minutes but the credits only s"
type textarea "I just purchased a bundle of 1000 minutes but the credits only sa"
type textarea "I just purchased a bundle of 1000 minutes but the credits only say"
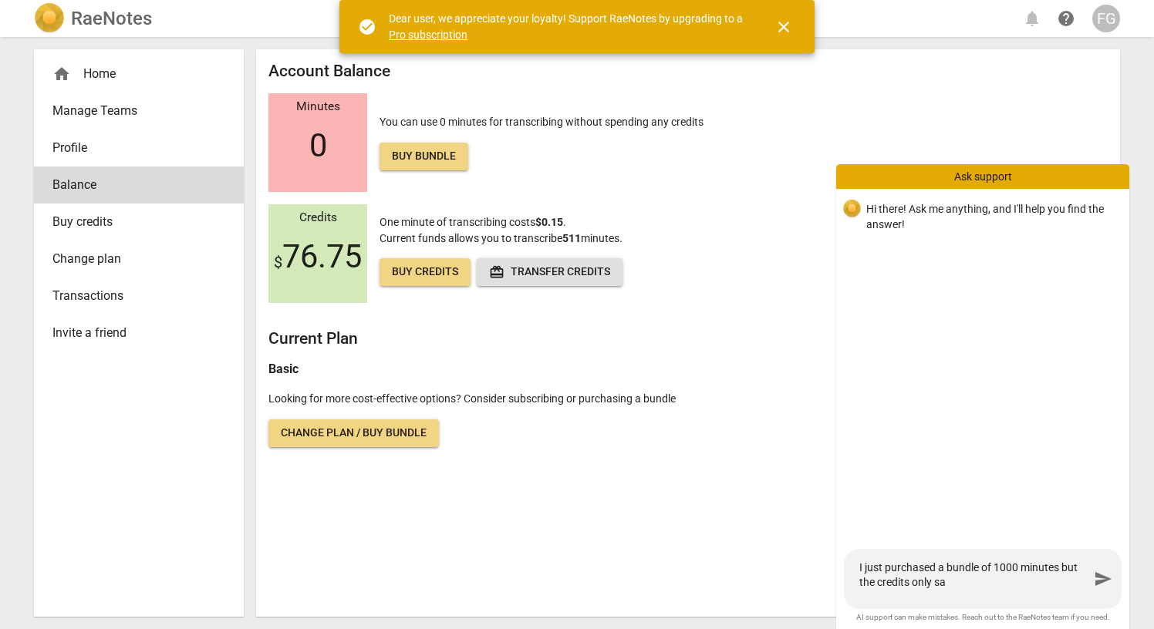
type textarea "I just purchased a bundle of 1000 minutes but the credits only say"
type textarea "I just purchased a bundle of 1000 minutes but the credits only say 5"
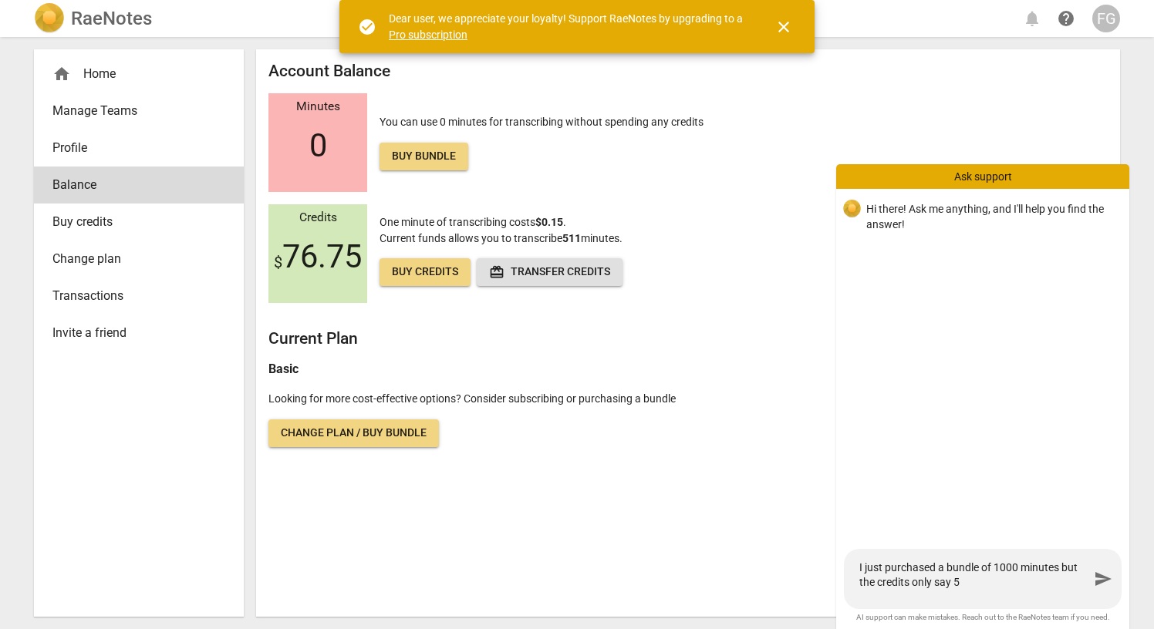
type textarea "I just purchased a bundle of 1000 minutes but the credits only say 51"
type textarea "I just purchased a bundle of 1000 minutes but the credits only say 511"
click at [1104, 578] on span "send" at bounding box center [1103, 579] width 19 height 19
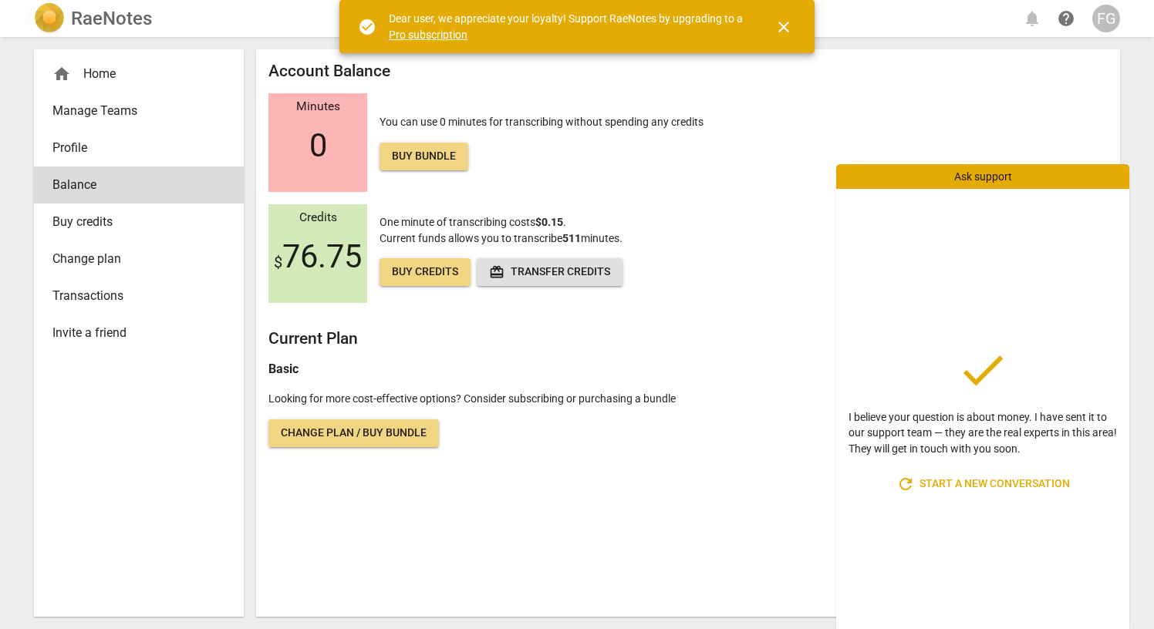
click at [427, 441] on span "Change plan / Buy bundle" at bounding box center [354, 433] width 146 height 15
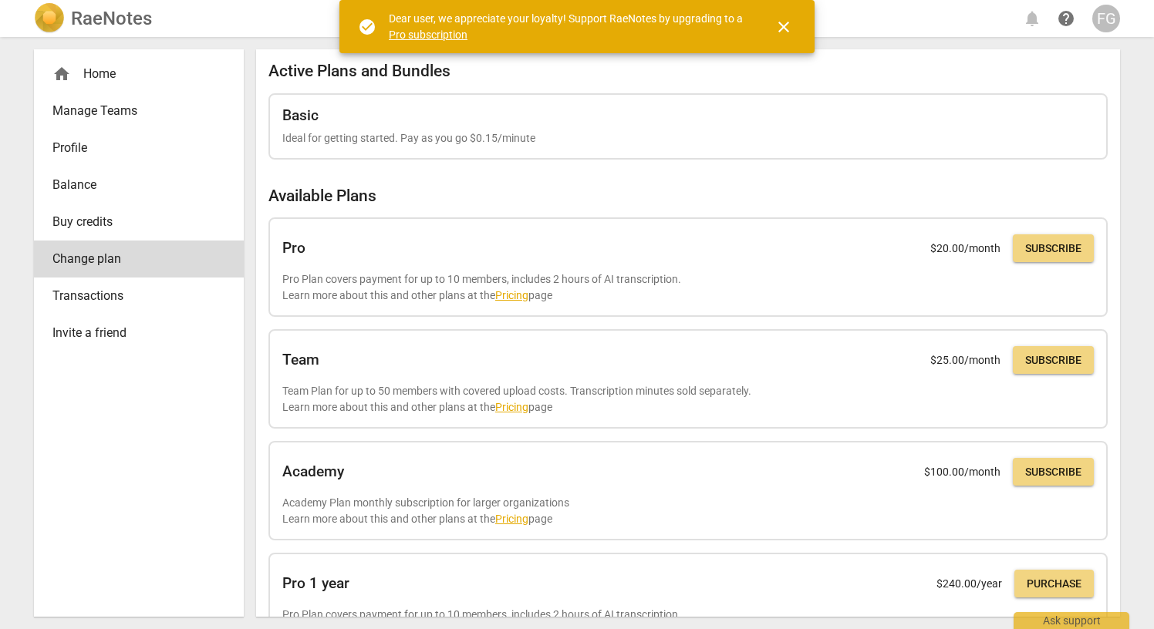
click at [783, 33] on span "close" at bounding box center [783, 27] width 19 height 19
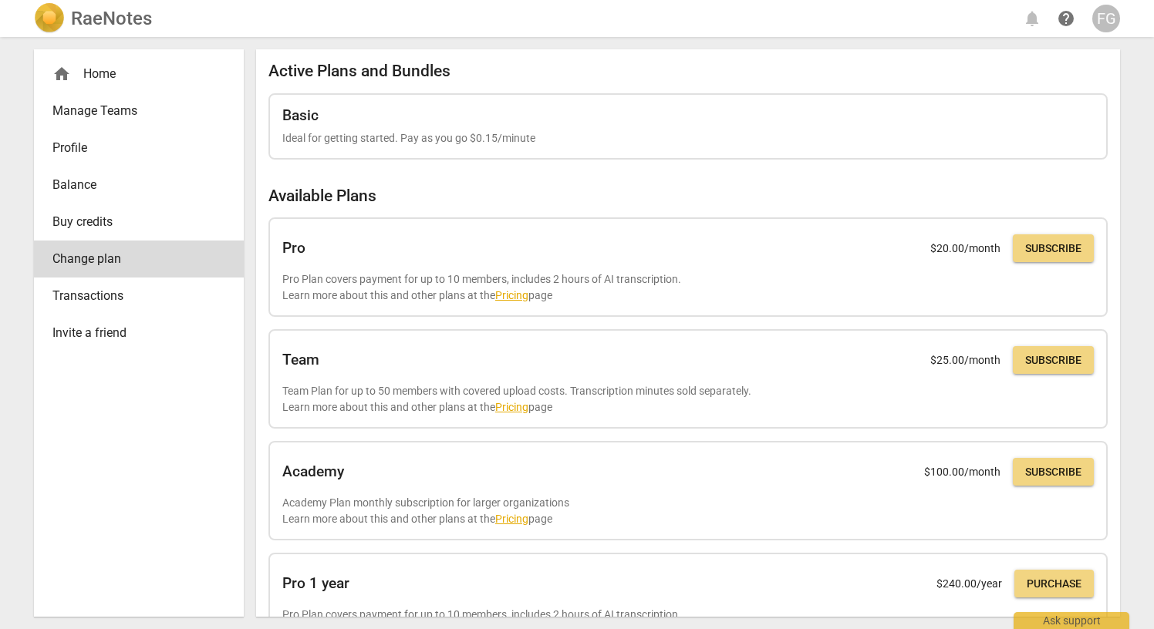
click at [1067, 19] on span "help" at bounding box center [1066, 18] width 19 height 19
click at [1107, 22] on div "FG" at bounding box center [1106, 19] width 28 height 28
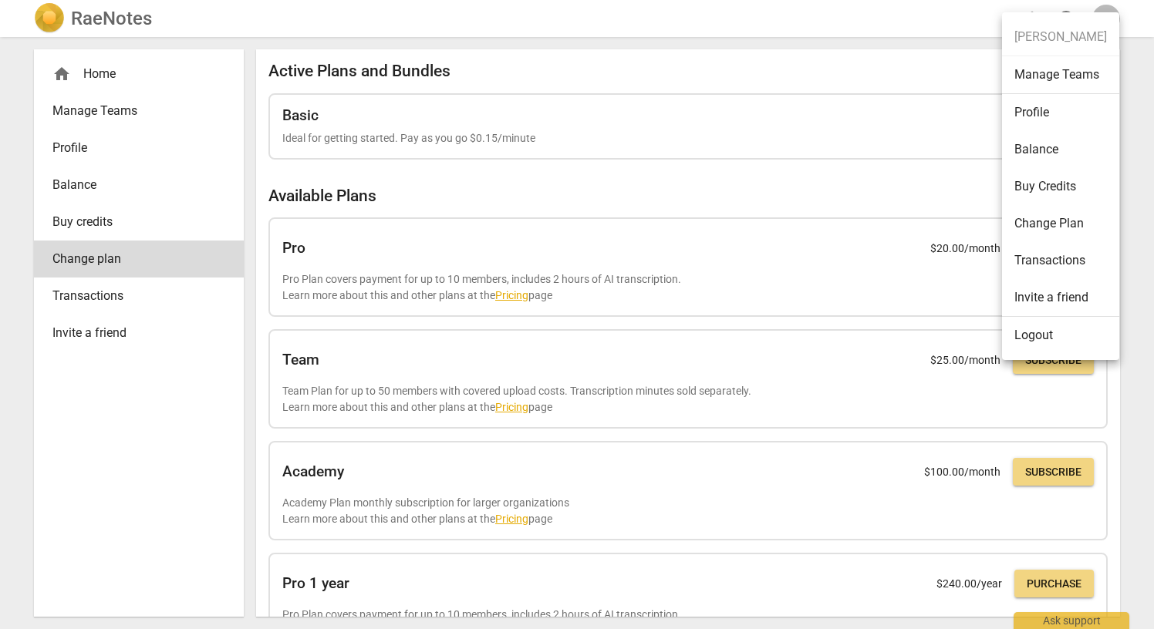
click at [1107, 22] on ul "Francine Gaillour Manage Teams Profile Balance Buy Credits Change Plan Transact…" at bounding box center [1060, 186] width 117 height 348
click at [567, 330] on div at bounding box center [577, 314] width 1154 height 629
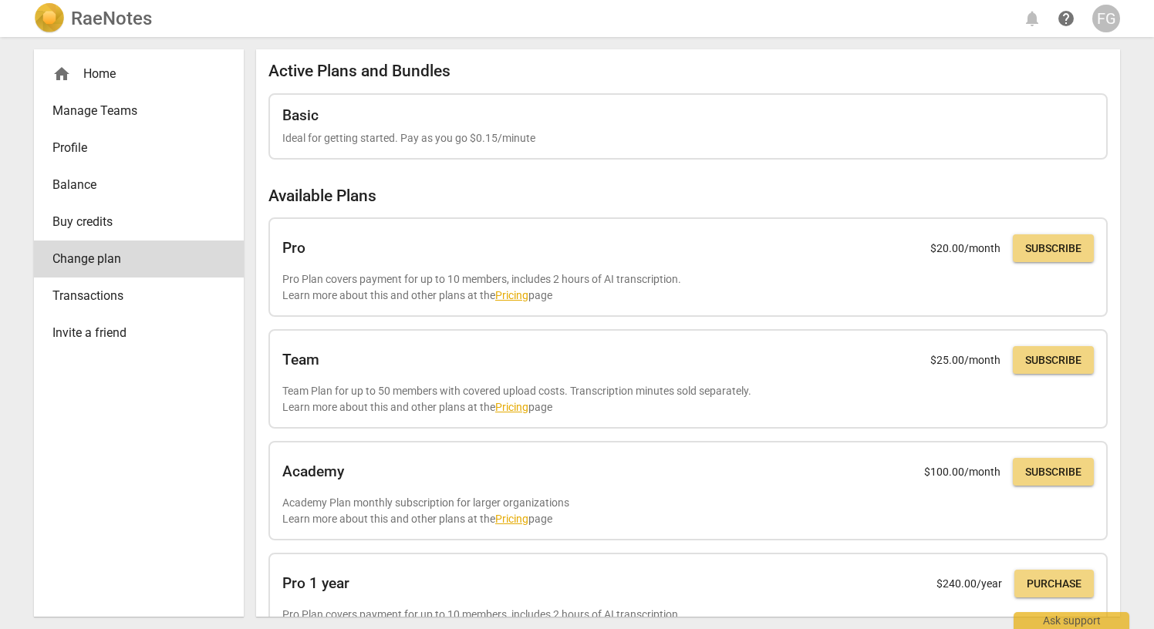
click at [208, 157] on span "Profile" at bounding box center [132, 148] width 160 height 19
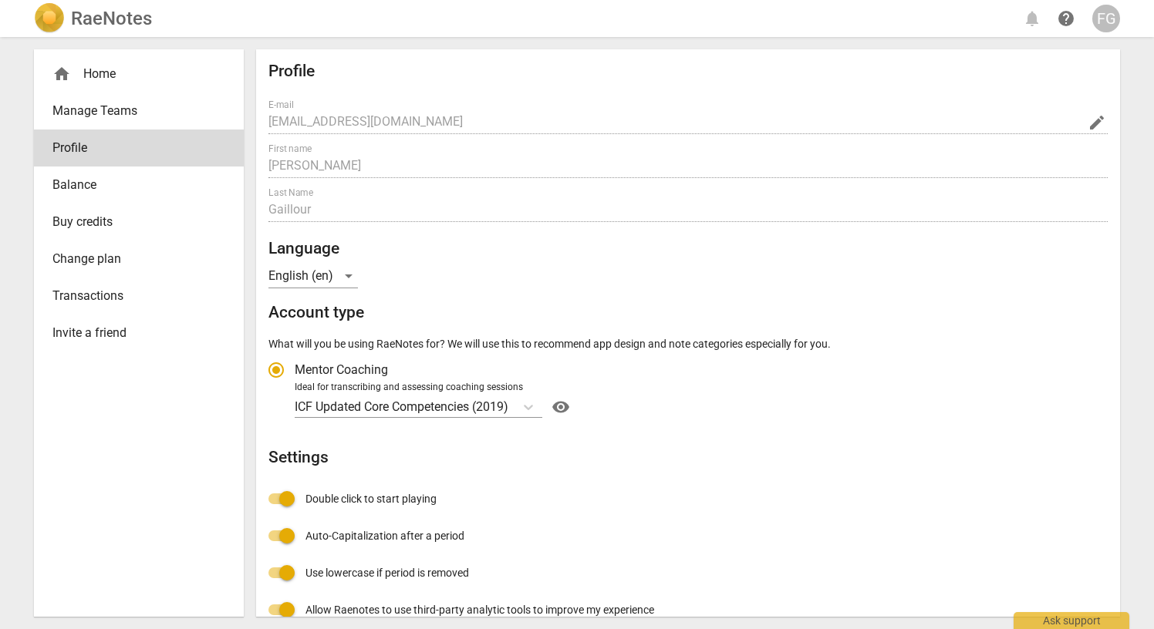
radio input "false"
click at [142, 118] on span "Manage Teams" at bounding box center [132, 111] width 160 height 19
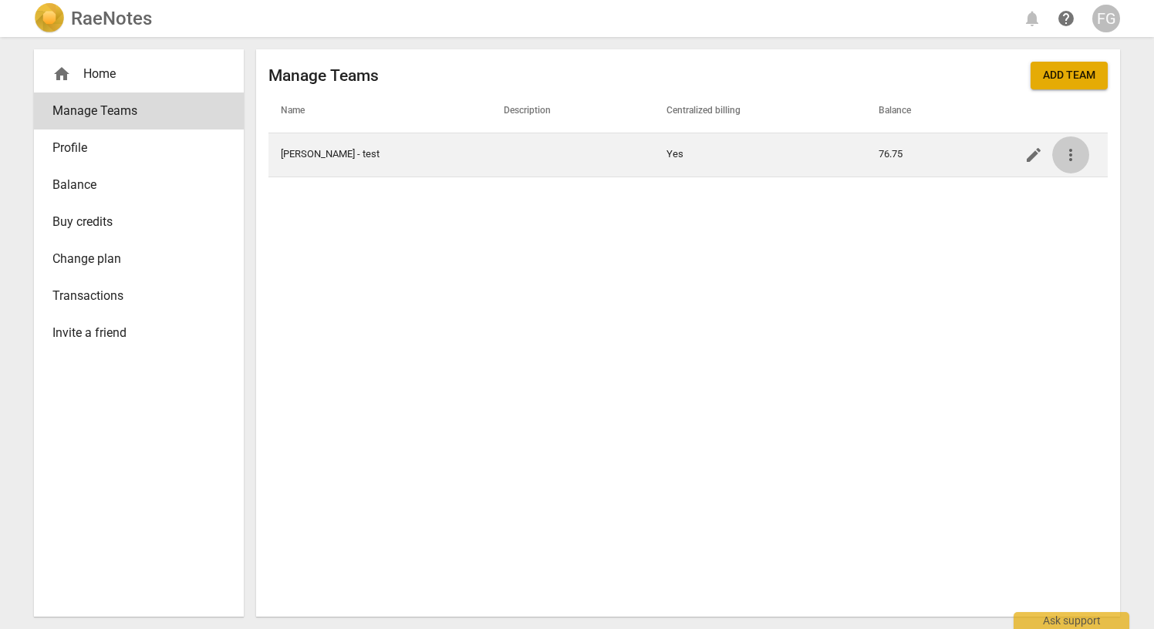
click at [1068, 160] on span "more_vert" at bounding box center [1070, 155] width 19 height 19
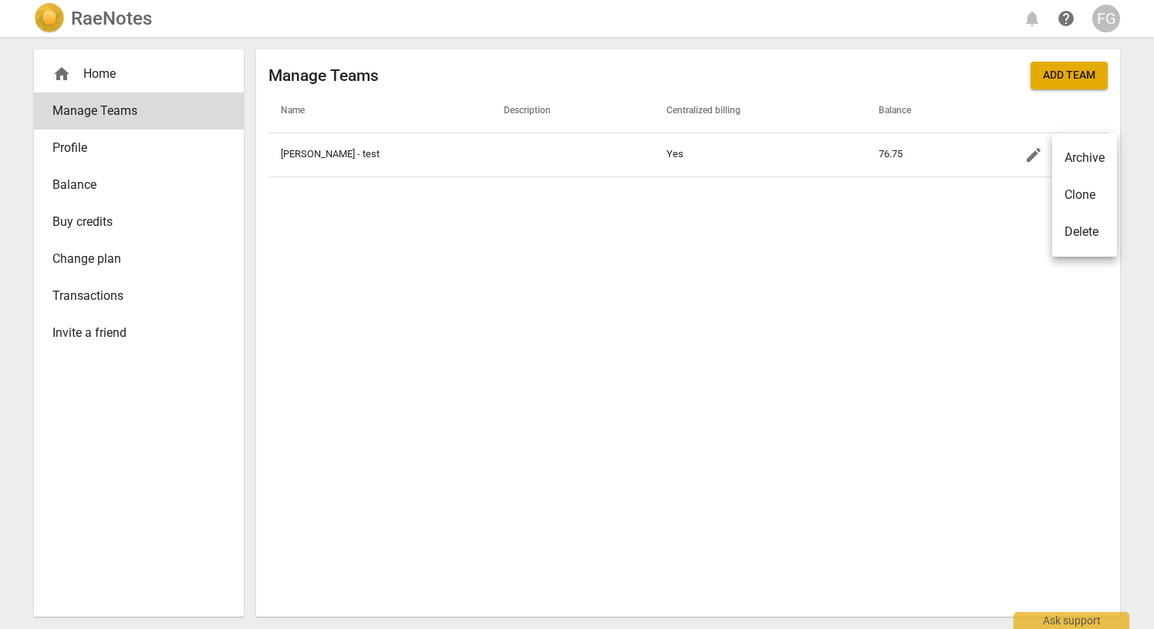
click at [1068, 158] on li "Archive" at bounding box center [1084, 158] width 65 height 37
click at [1112, 22] on div "FG" at bounding box center [1106, 19] width 28 height 28
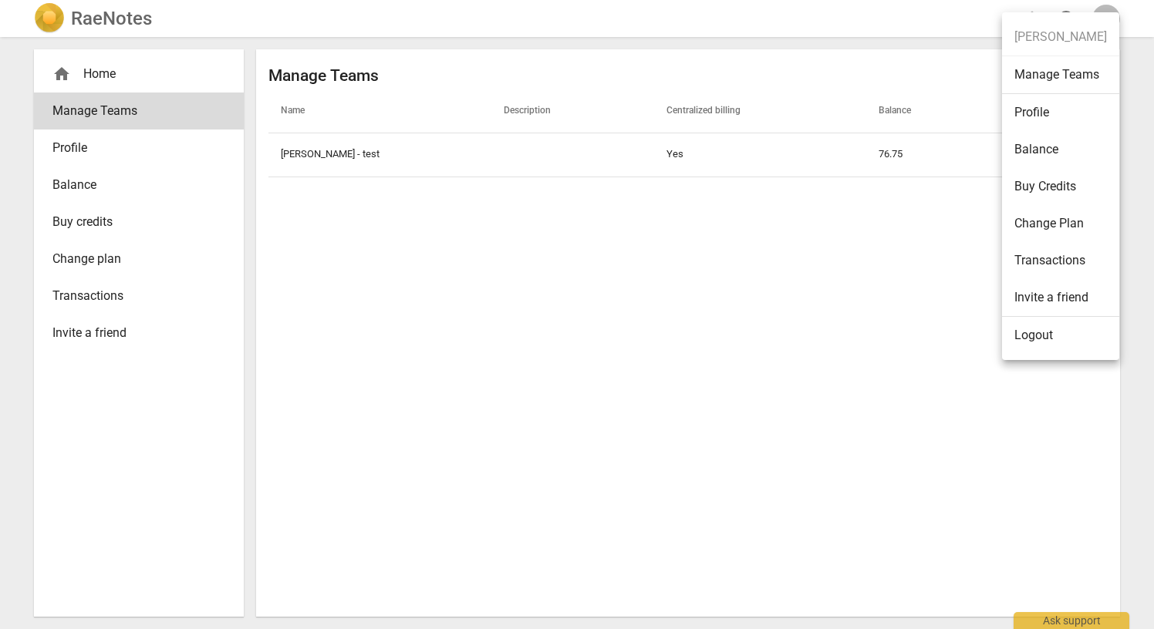
click at [900, 295] on div at bounding box center [577, 314] width 1154 height 629
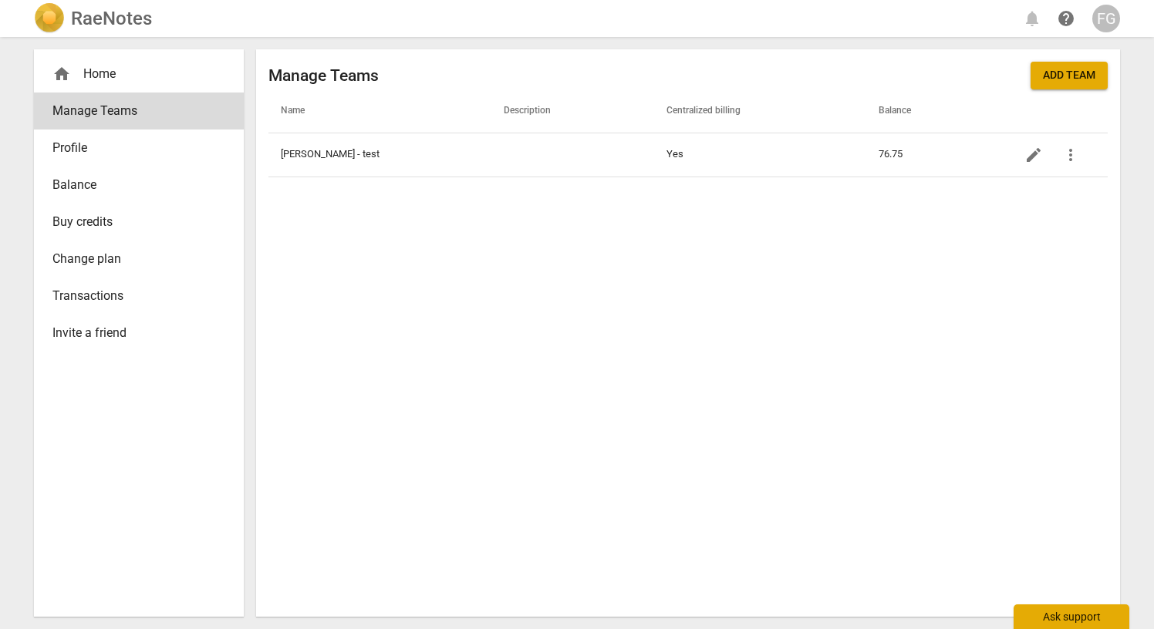
click at [1050, 619] on div "Ask support" at bounding box center [1072, 617] width 116 height 25
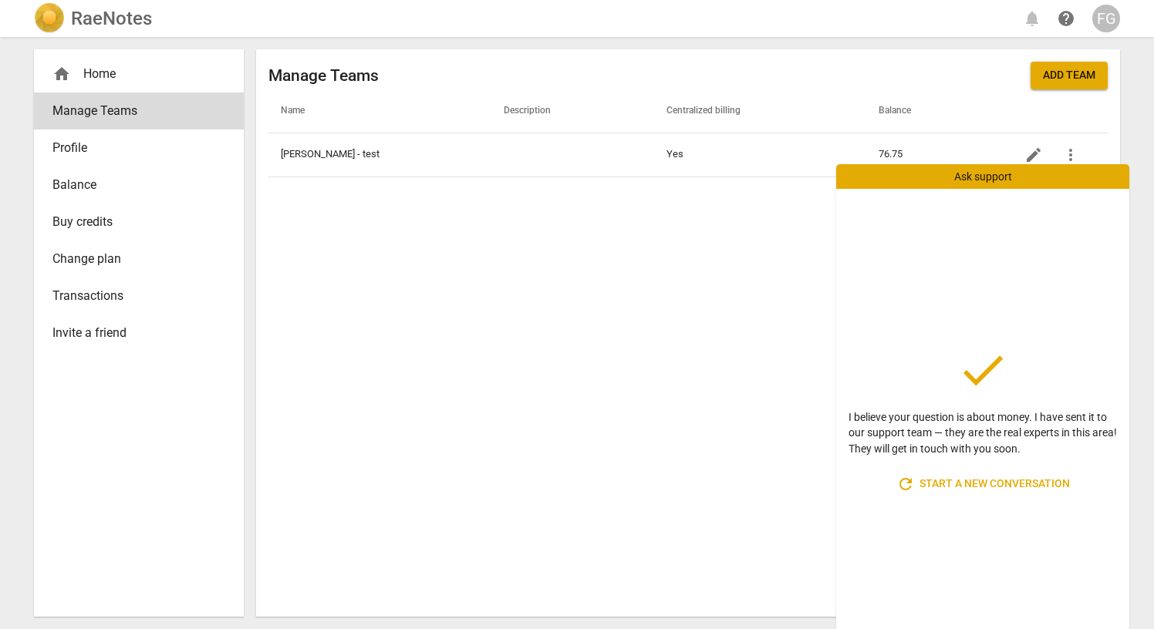
click at [996, 494] on span "refresh Start a new conversation" at bounding box center [983, 484] width 174 height 19
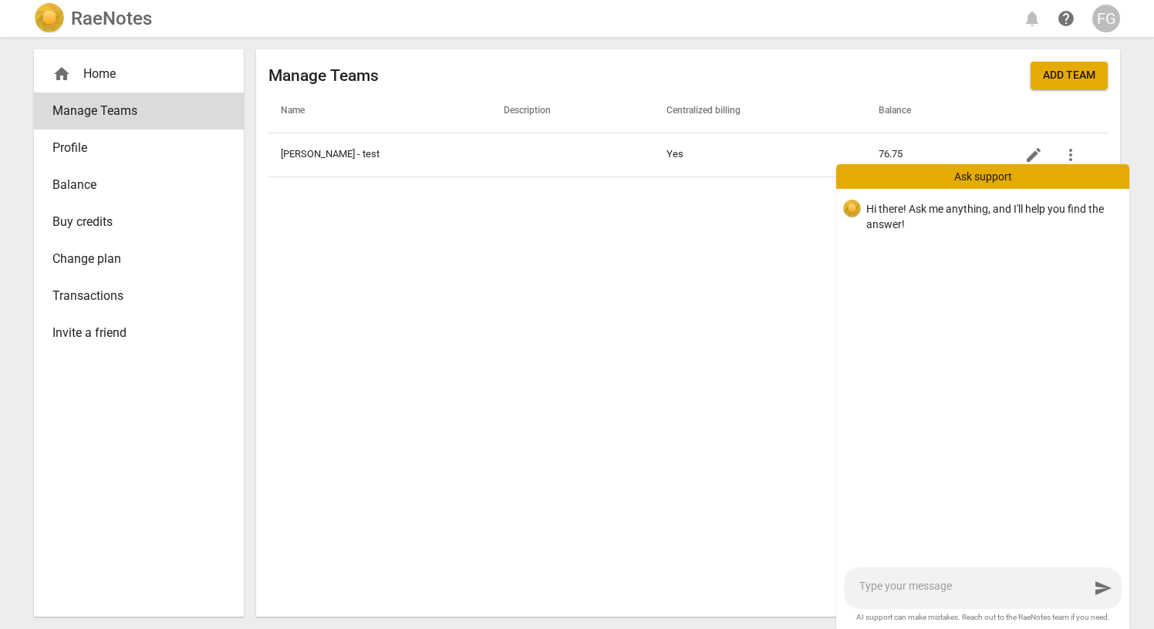
click at [931, 584] on textarea at bounding box center [974, 588] width 230 height 19
click at [788, 510] on div "Manage Teams Add team Name Description Centralized billing Balance Nikki - test…" at bounding box center [688, 333] width 864 height 568
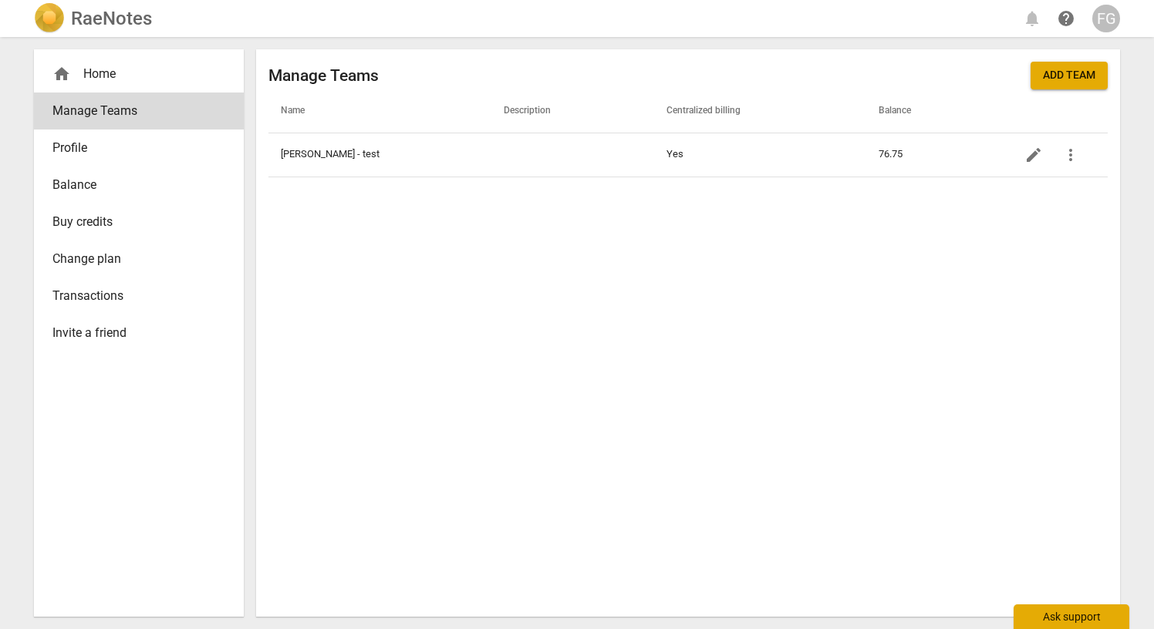
click at [1070, 617] on div "Ask support" at bounding box center [1072, 617] width 116 height 25
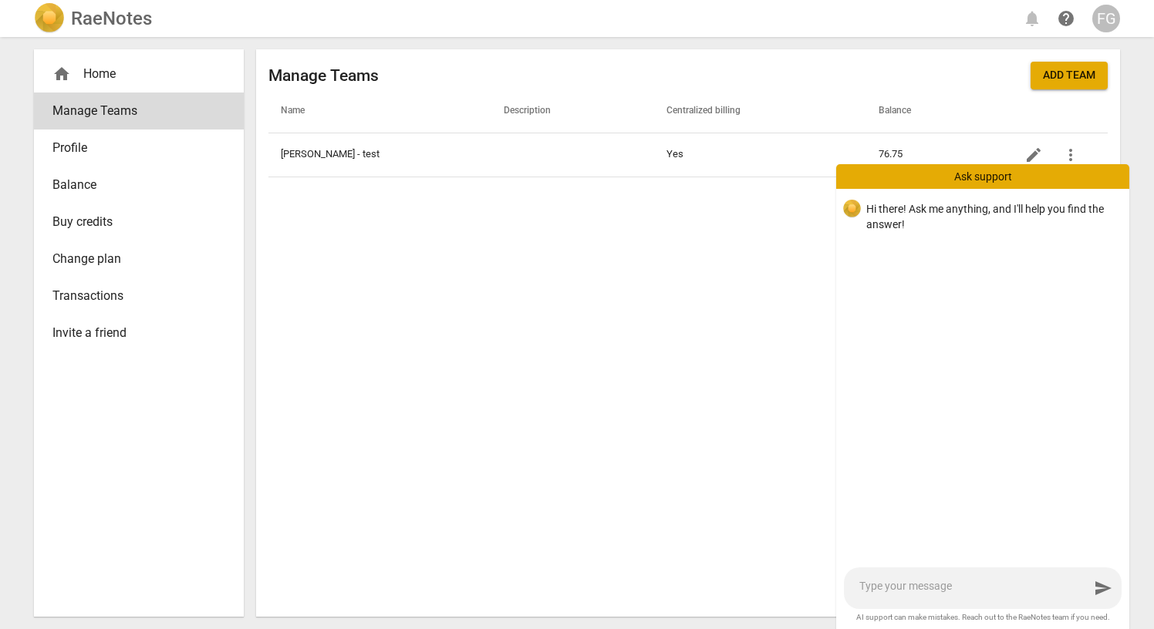
click at [1028, 589] on textarea at bounding box center [974, 588] width 230 height 19
type textarea "h"
type textarea "hu"
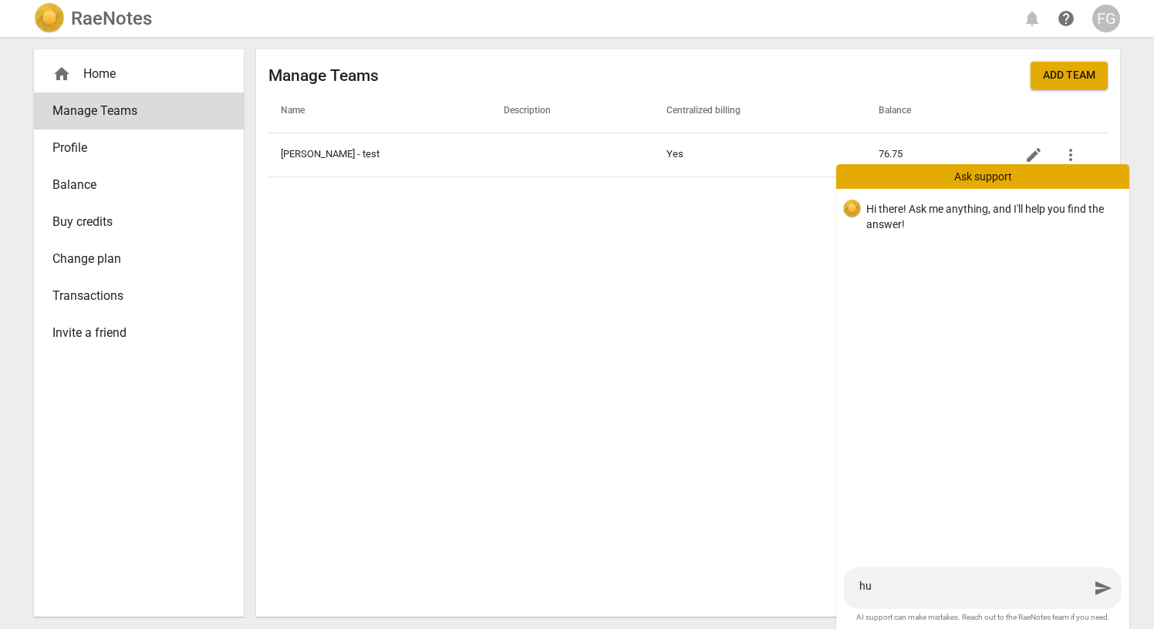
type textarea "hum"
type textarea "humn"
type textarea "humna"
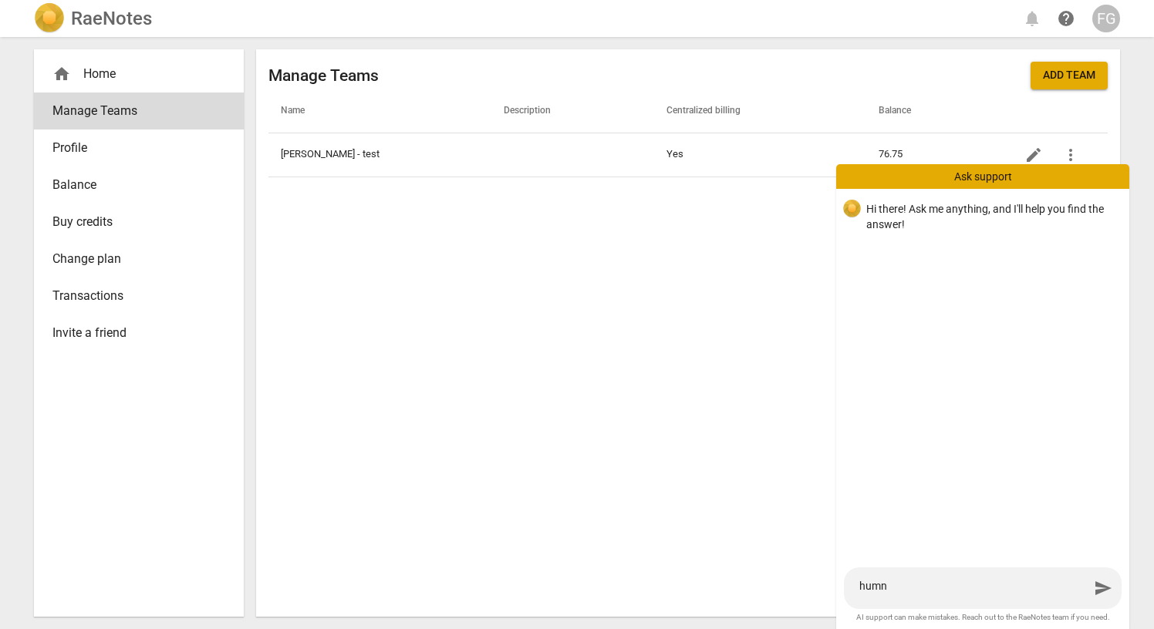
type textarea "humna"
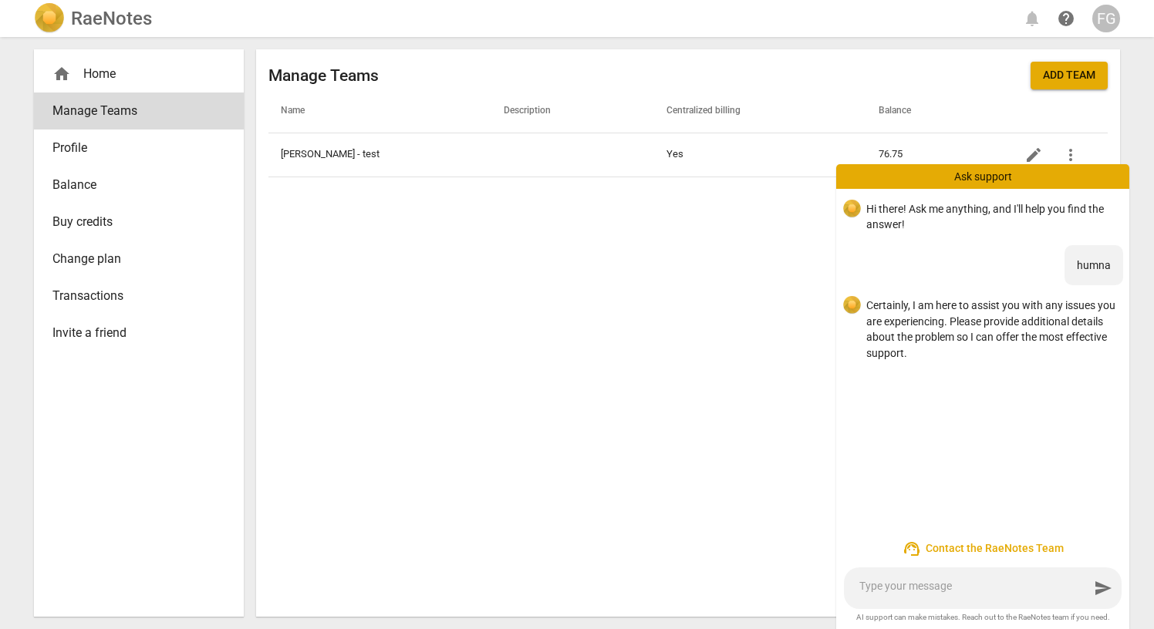
click at [120, 17] on h2 "RaeNotes" at bounding box center [111, 19] width 81 height 22
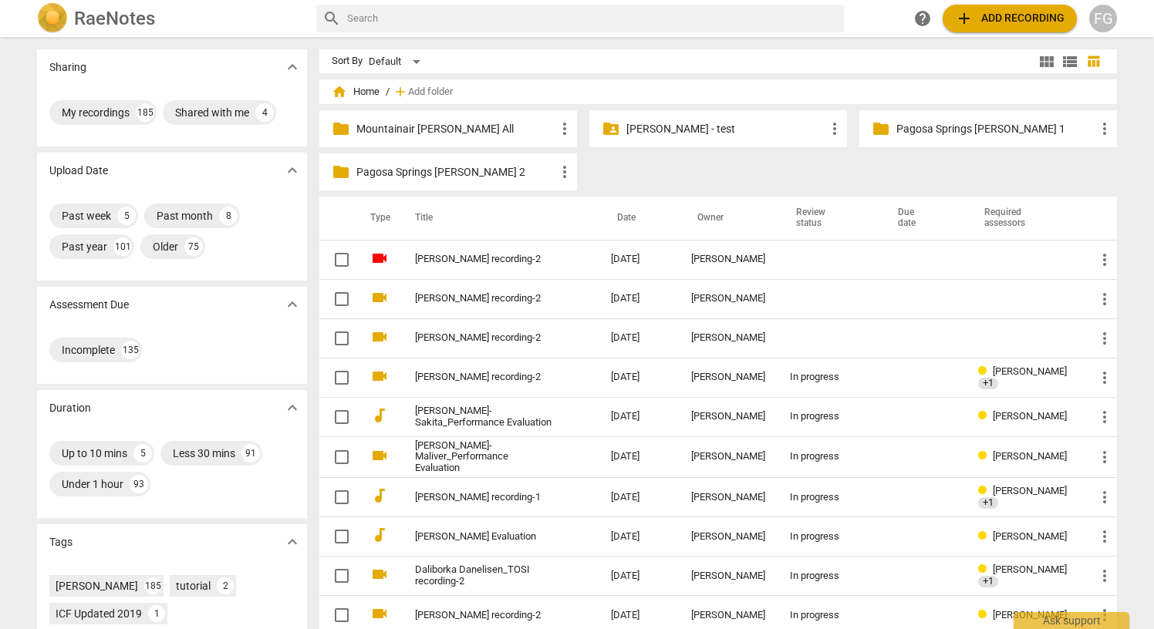
scroll to position [531, 0]
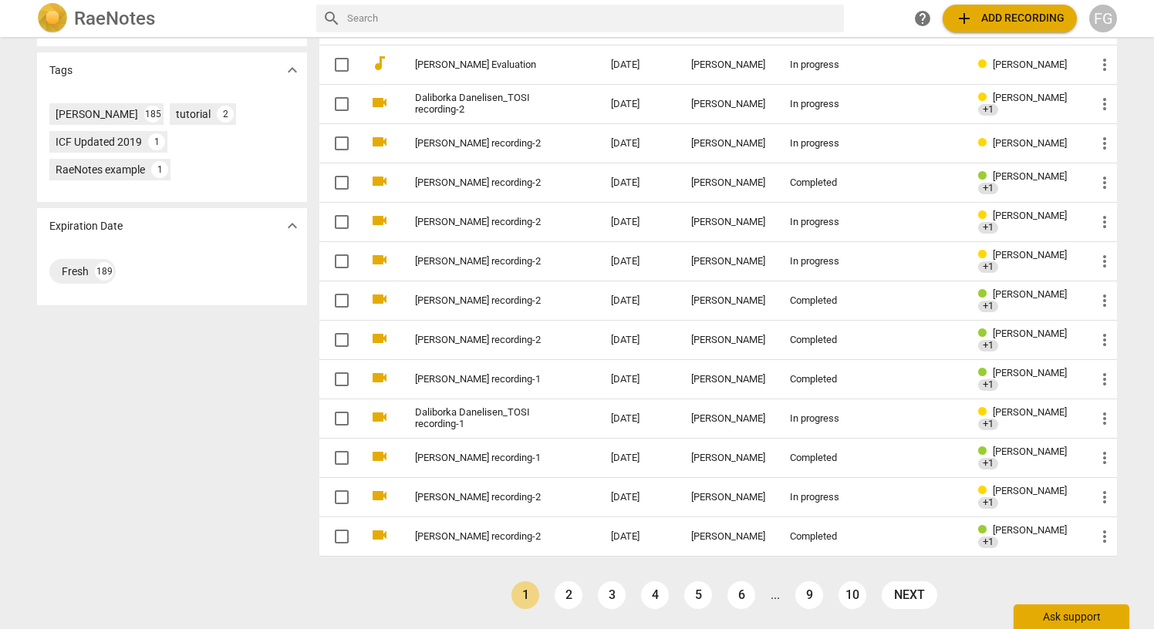
click at [1092, 616] on div "Ask support" at bounding box center [1072, 617] width 116 height 25
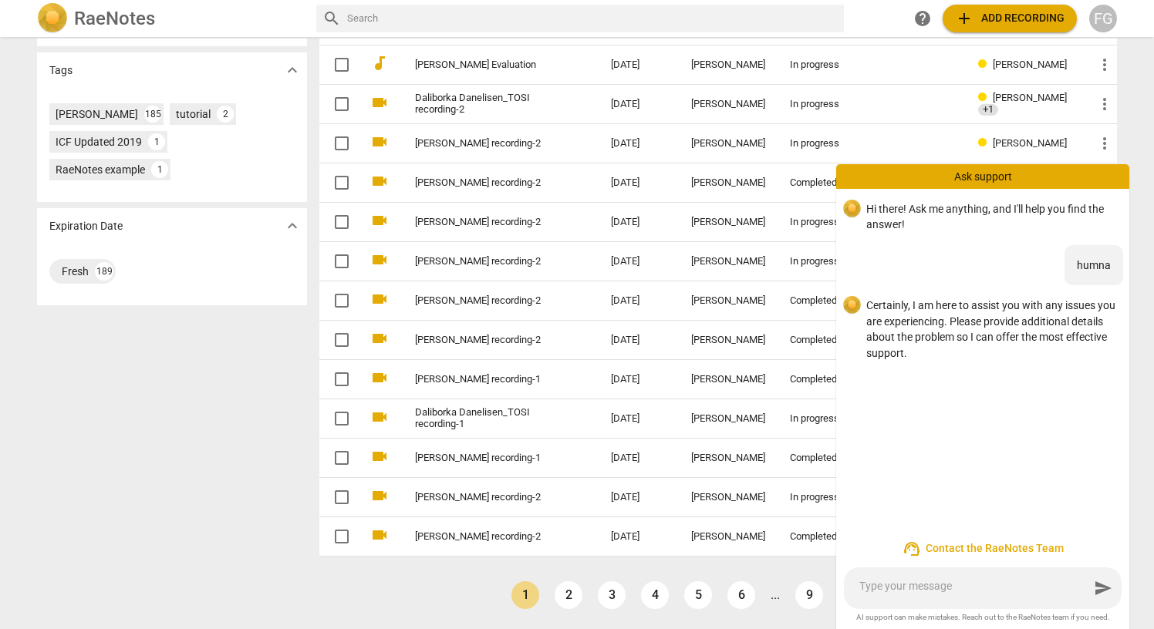
scroll to position [0, 0]
click at [974, 589] on textarea at bounding box center [974, 588] width 230 height 19
type textarea "I"
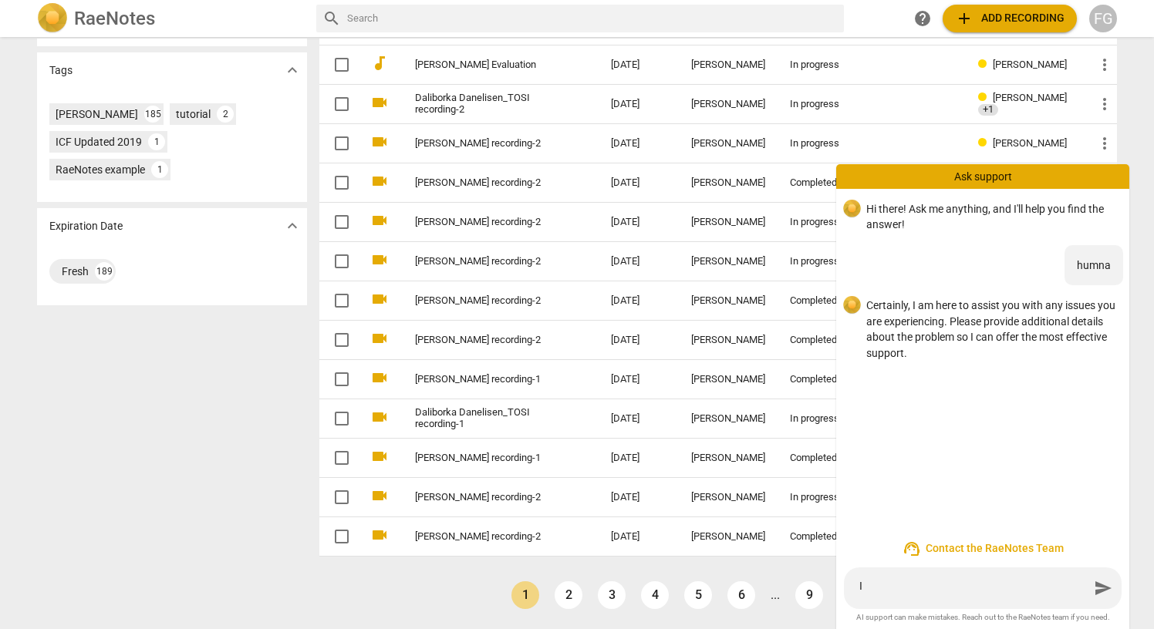
type textarea "I"
type textarea "I n"
type textarea "I ne"
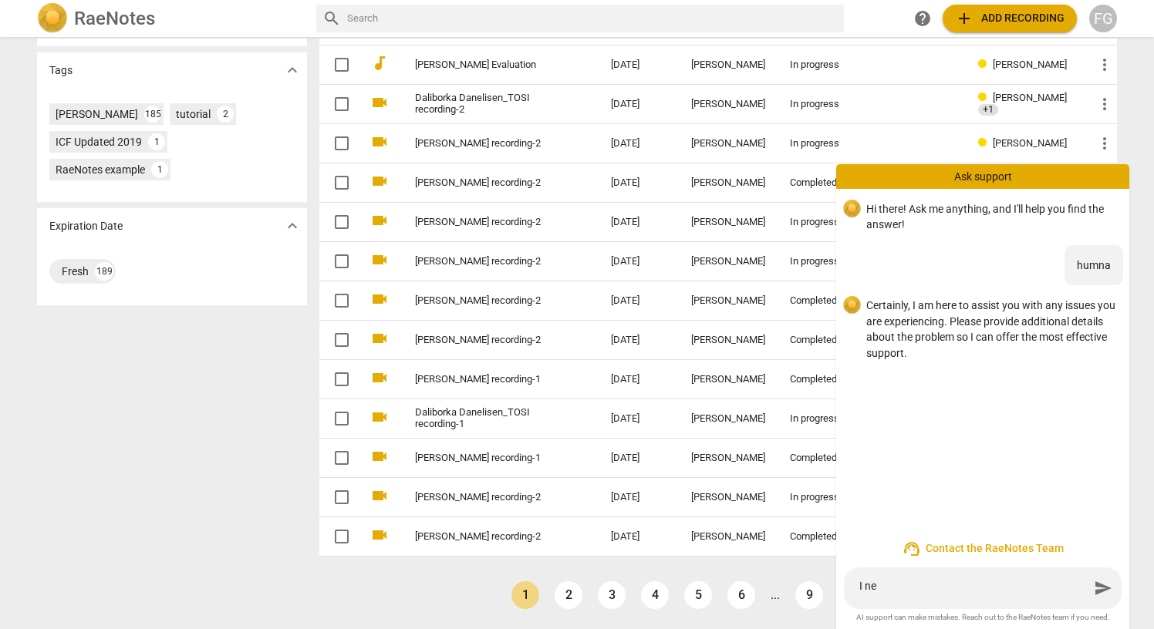
type textarea "I nee"
type textarea "I need"
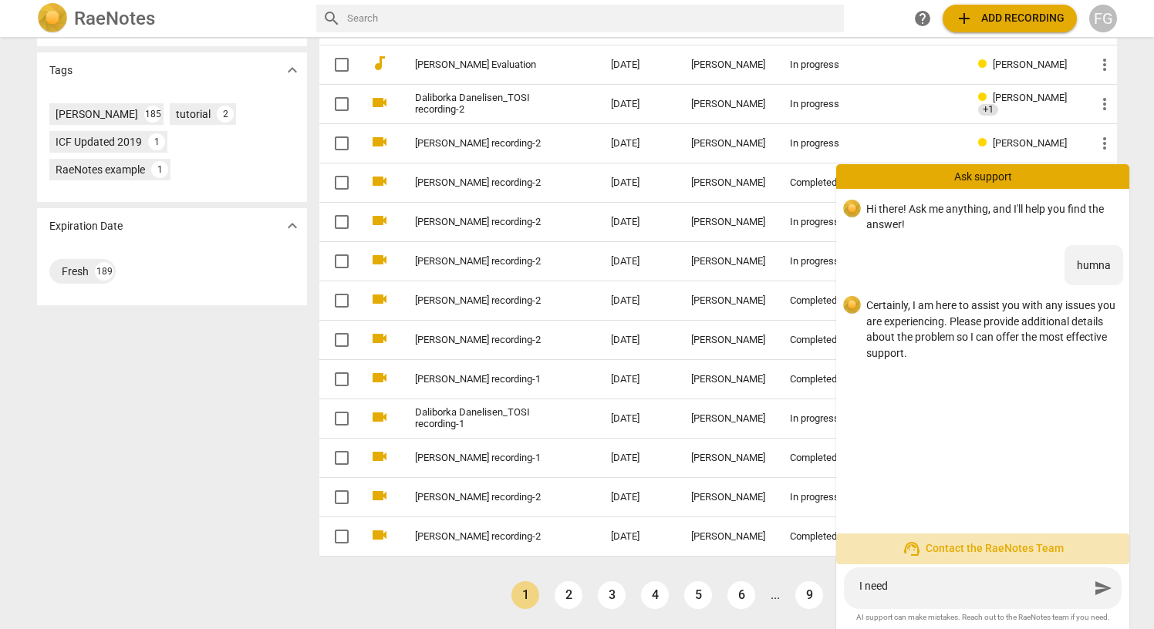
click at [997, 548] on span "support_agent Contact the RaeNotes Team" at bounding box center [983, 549] width 268 height 19
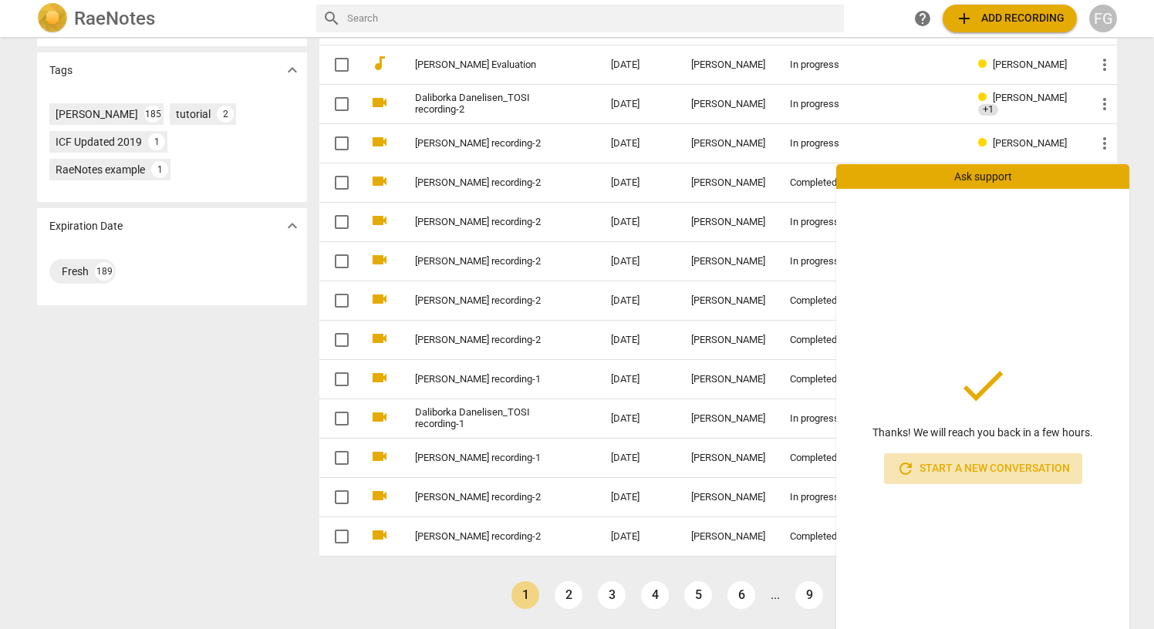
click at [981, 478] on span "refresh Start a new conversation" at bounding box center [983, 469] width 174 height 19
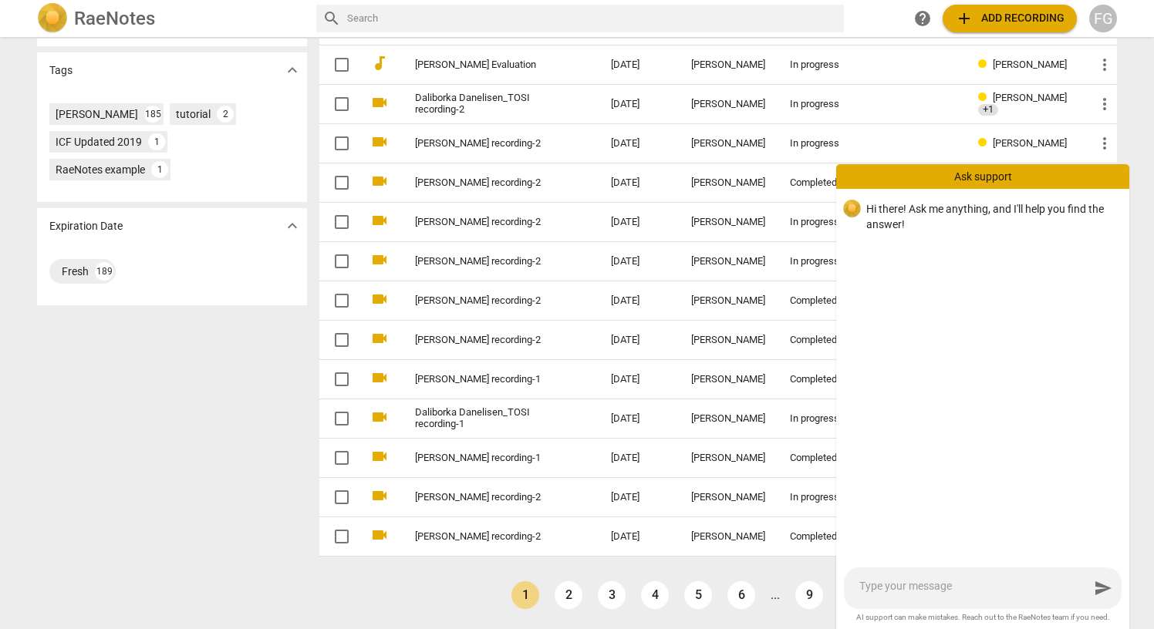
click at [924, 589] on textarea at bounding box center [974, 588] width 230 height 19
type textarea "h"
type textarea "hu"
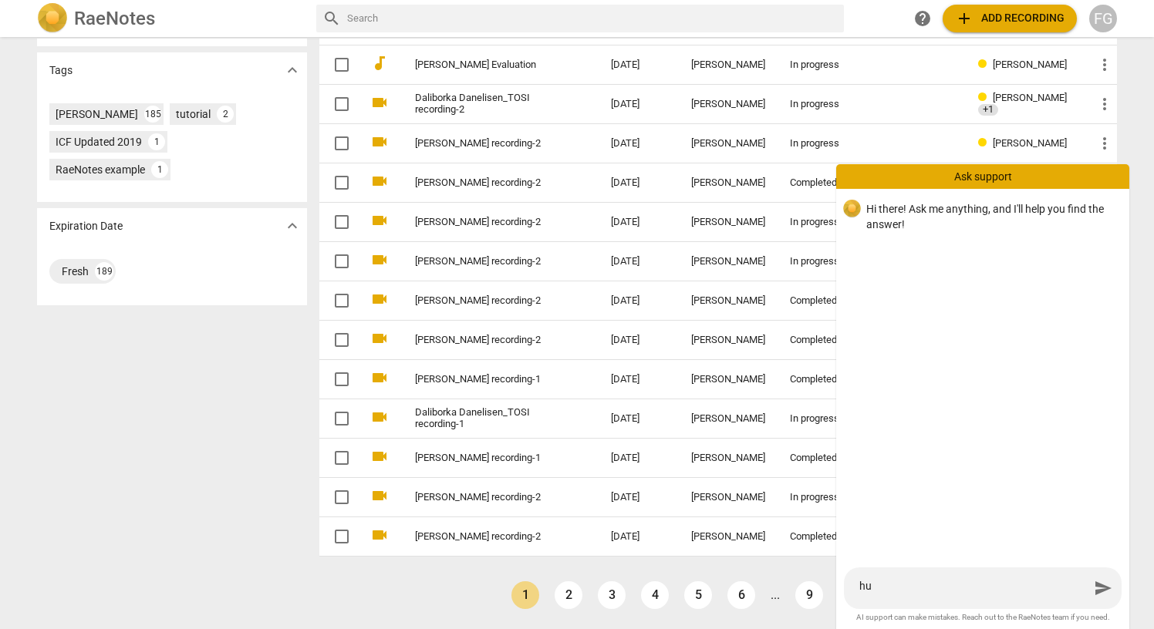
type textarea "hum"
type textarea "huma"
click at [1101, 592] on span "send" at bounding box center [1103, 588] width 19 height 19
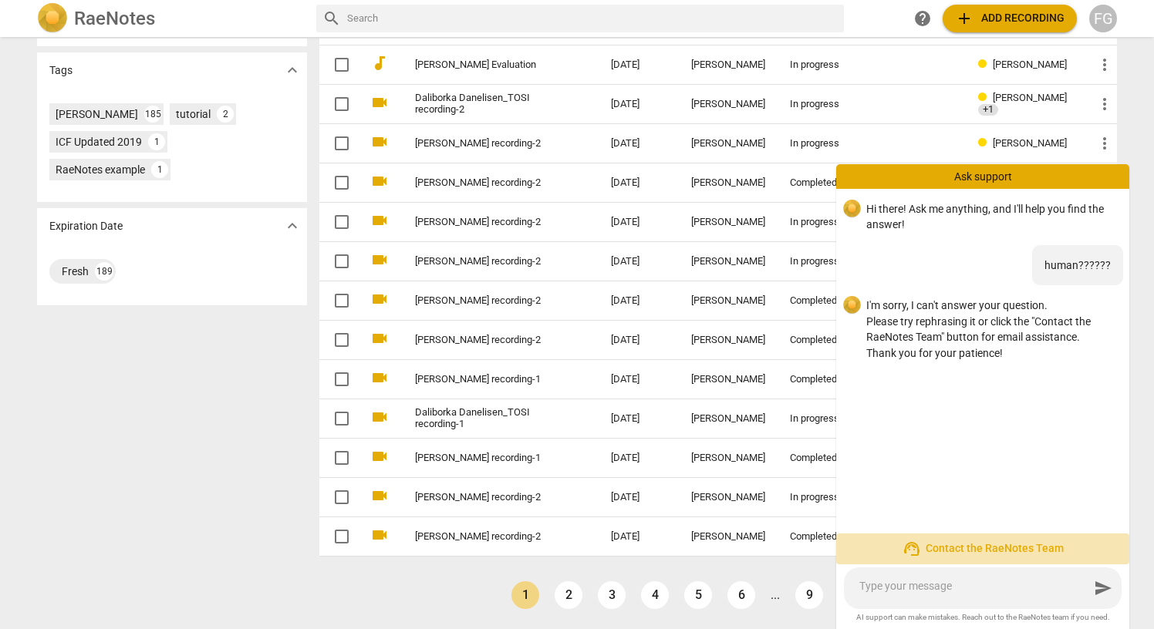
click at [944, 548] on span "support_agent Contact the RaeNotes Team" at bounding box center [983, 549] width 268 height 19
